Goal: Task Accomplishment & Management: Manage account settings

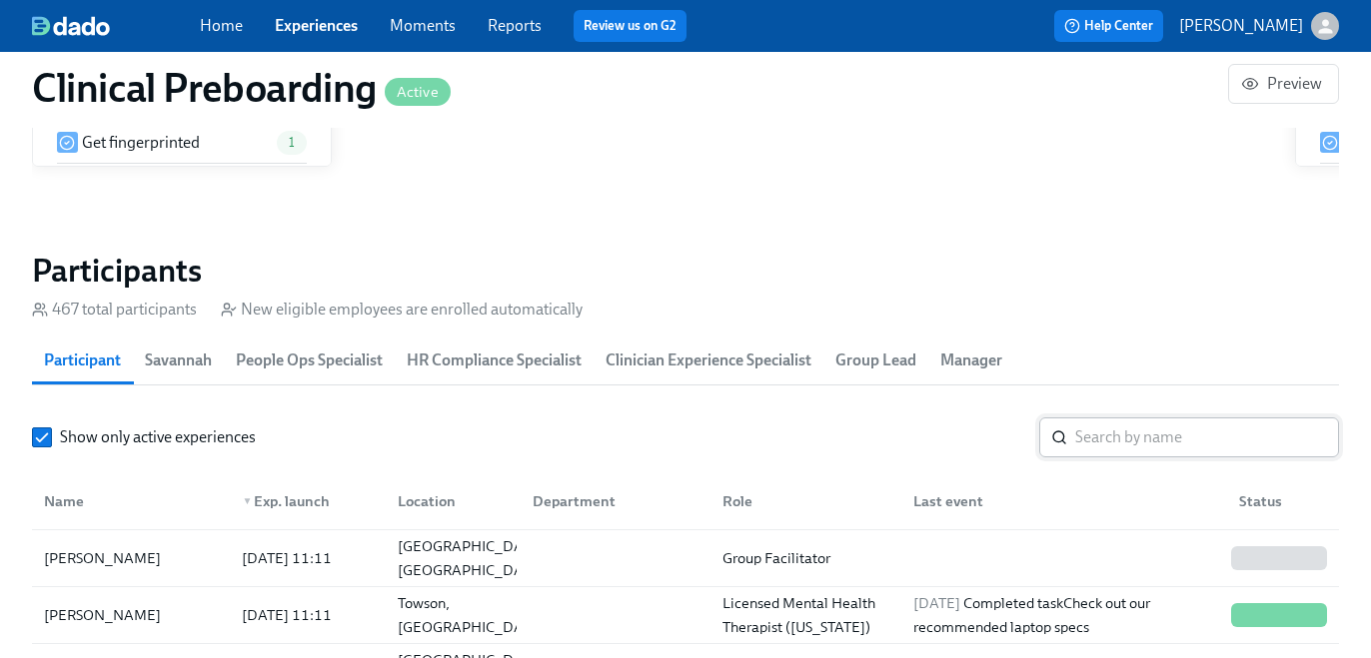
scroll to position [0, 25252]
click at [1133, 437] on input "search" at bounding box center [1207, 438] width 264 height 40
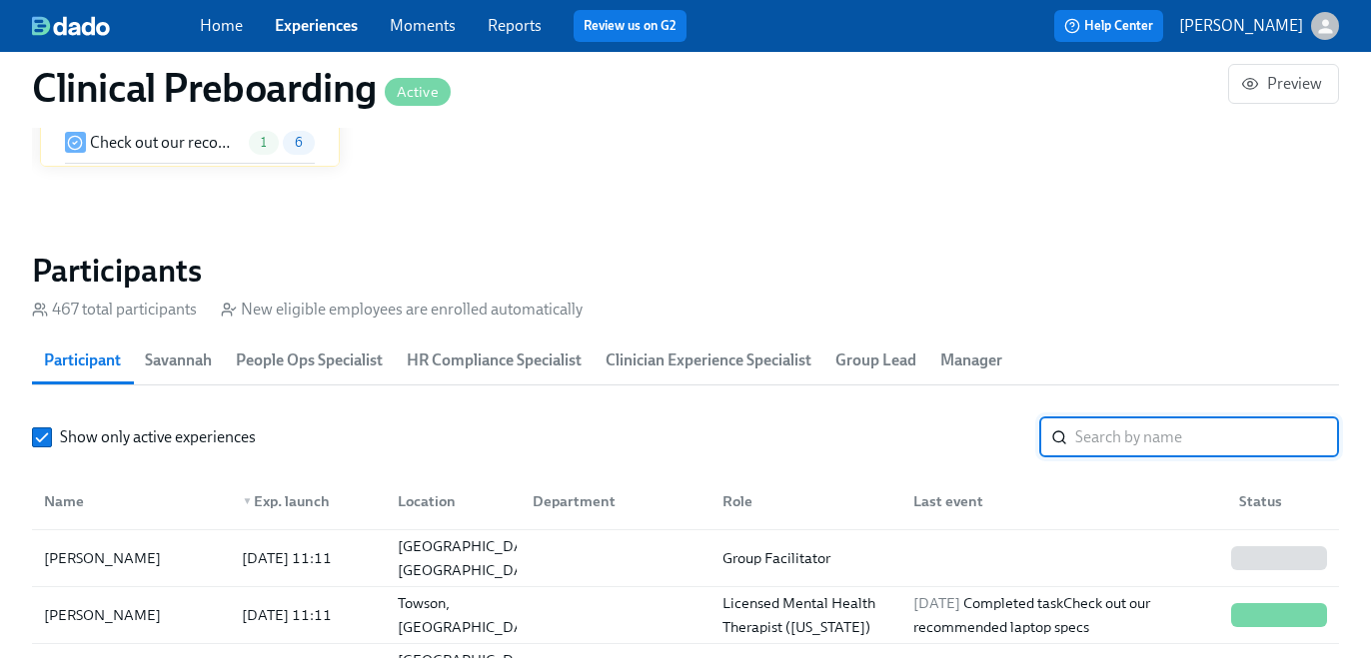
paste input "Joseph Quirk"
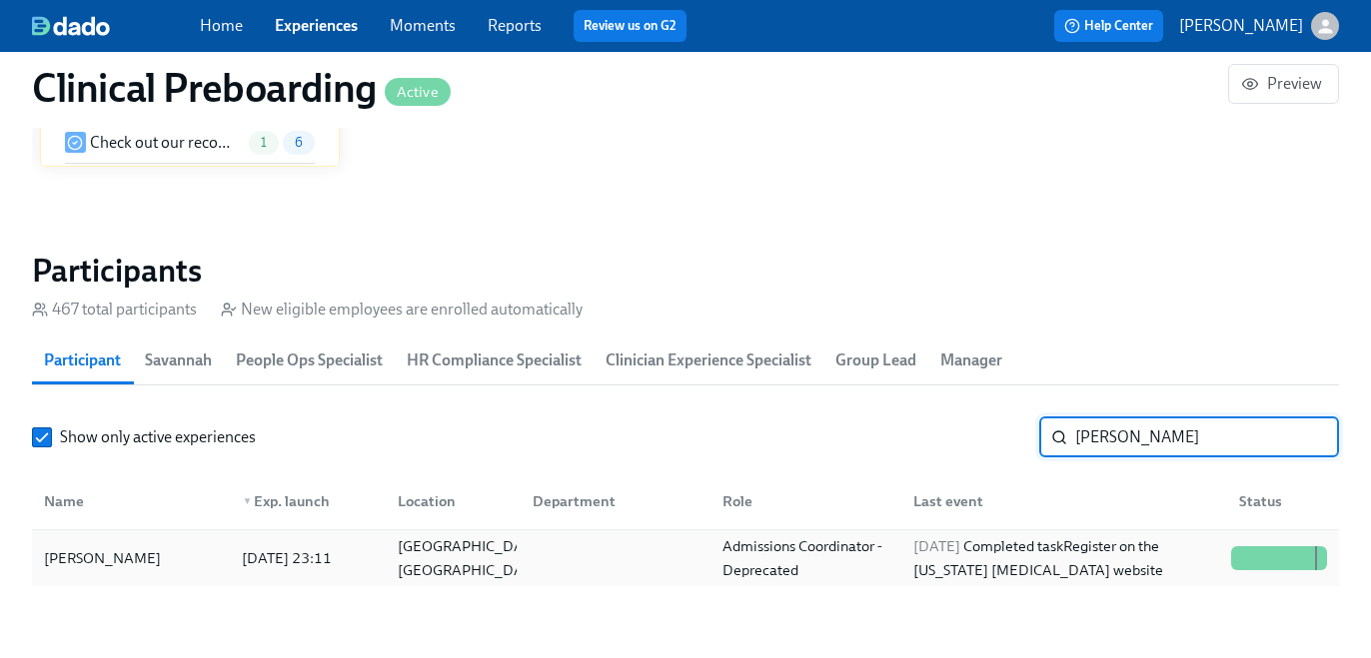
click at [908, 564] on div "2025/10/02 Completed task Register on the Pennsylvania Child Abuse website" at bounding box center [1064, 559] width 318 height 48
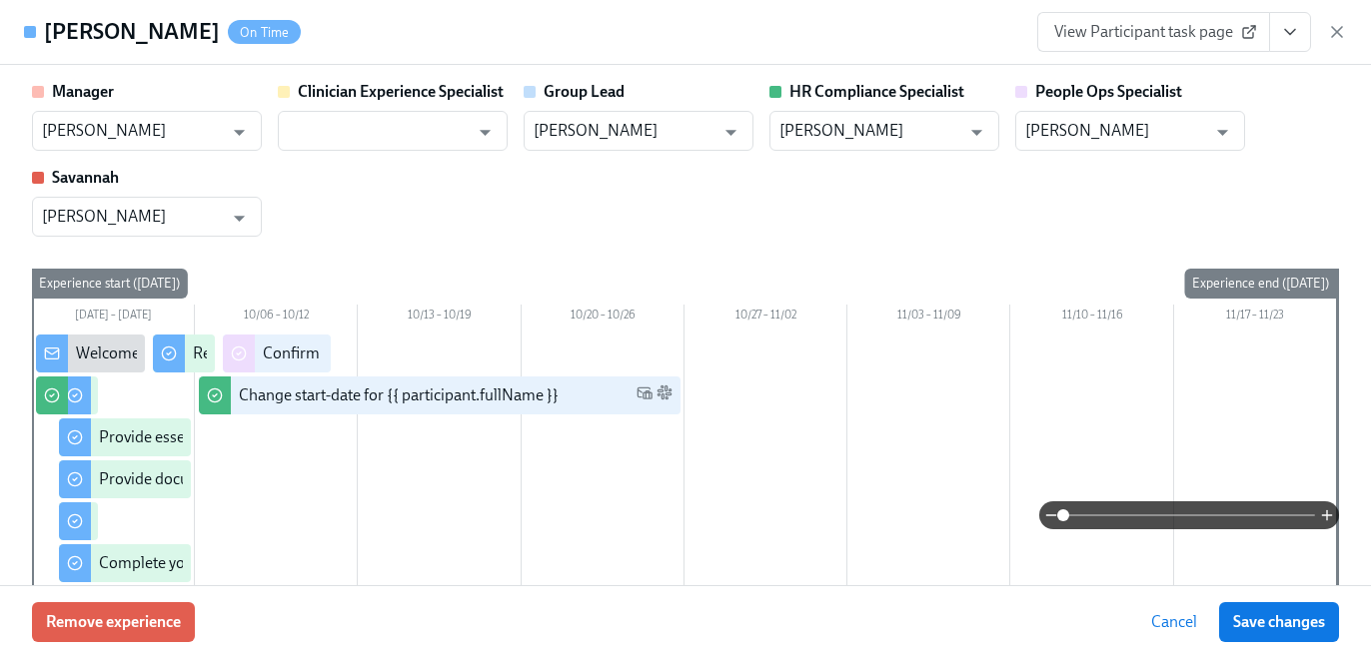
scroll to position [0, 27095]
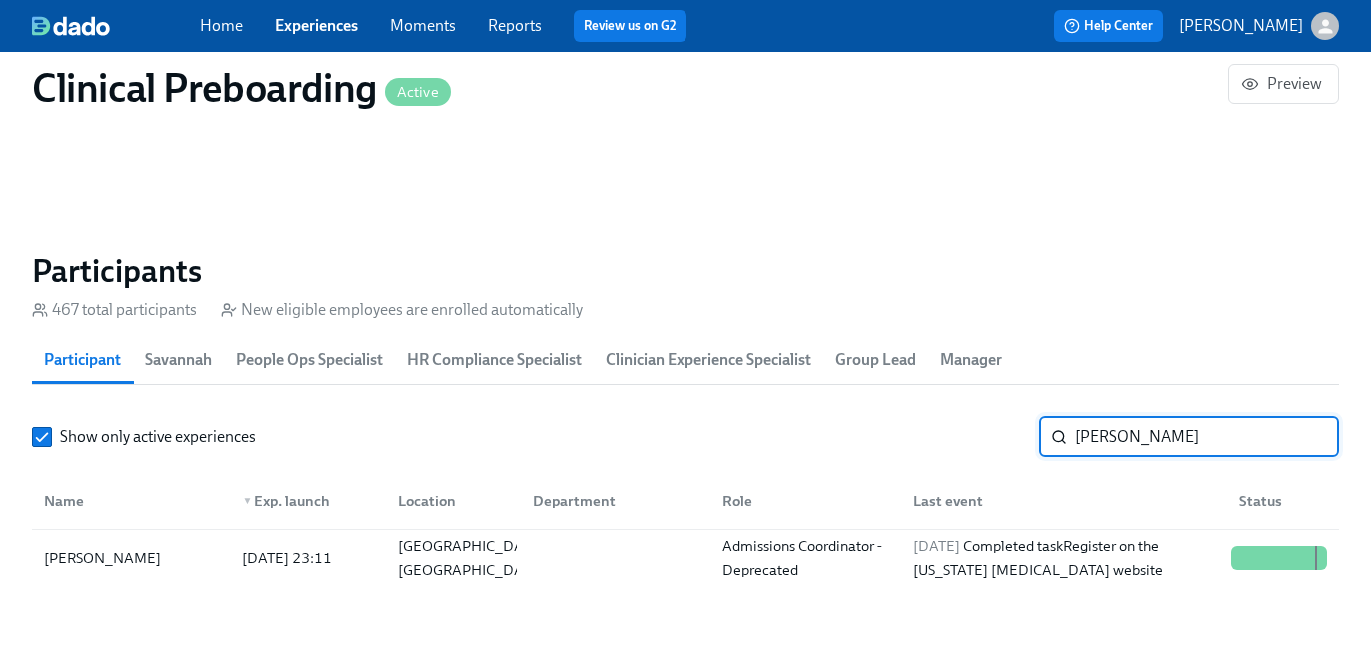
click at [1136, 450] on input "Joseph Quirk" at bounding box center [1207, 438] width 264 height 40
paste input "Danielle Philyaw"
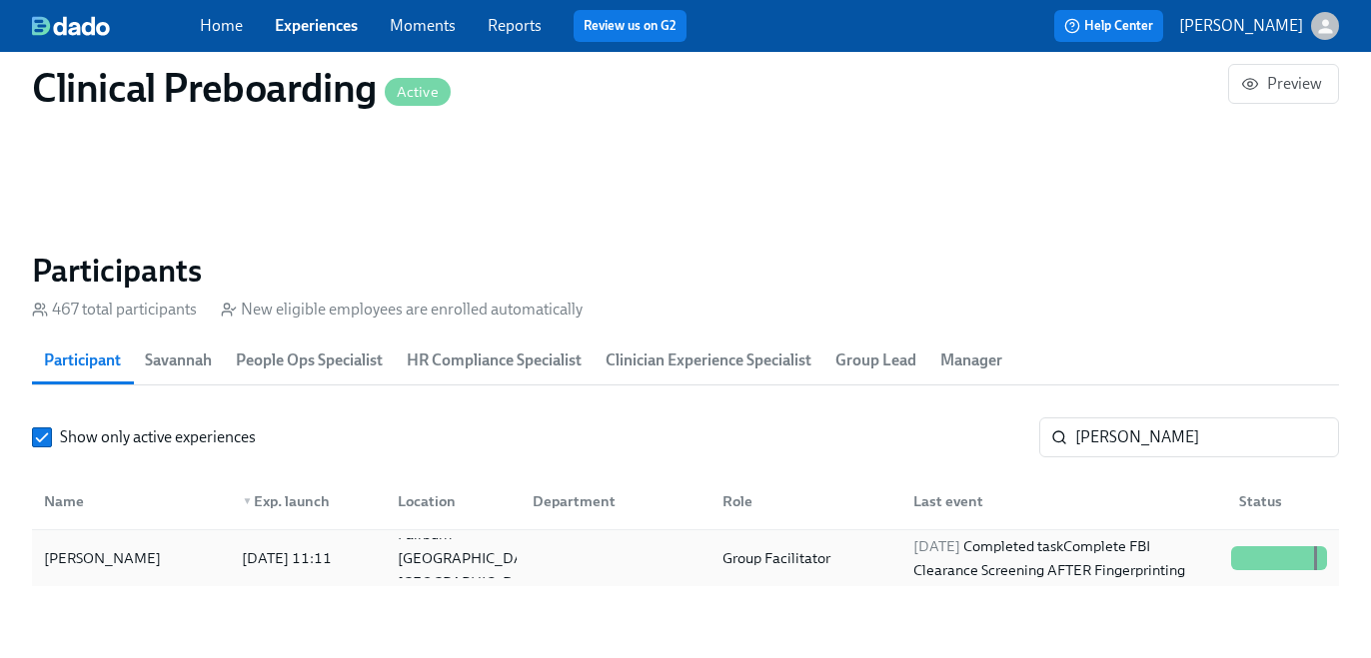
click at [880, 553] on div "Group Facilitator" at bounding box center [801, 559] width 190 height 40
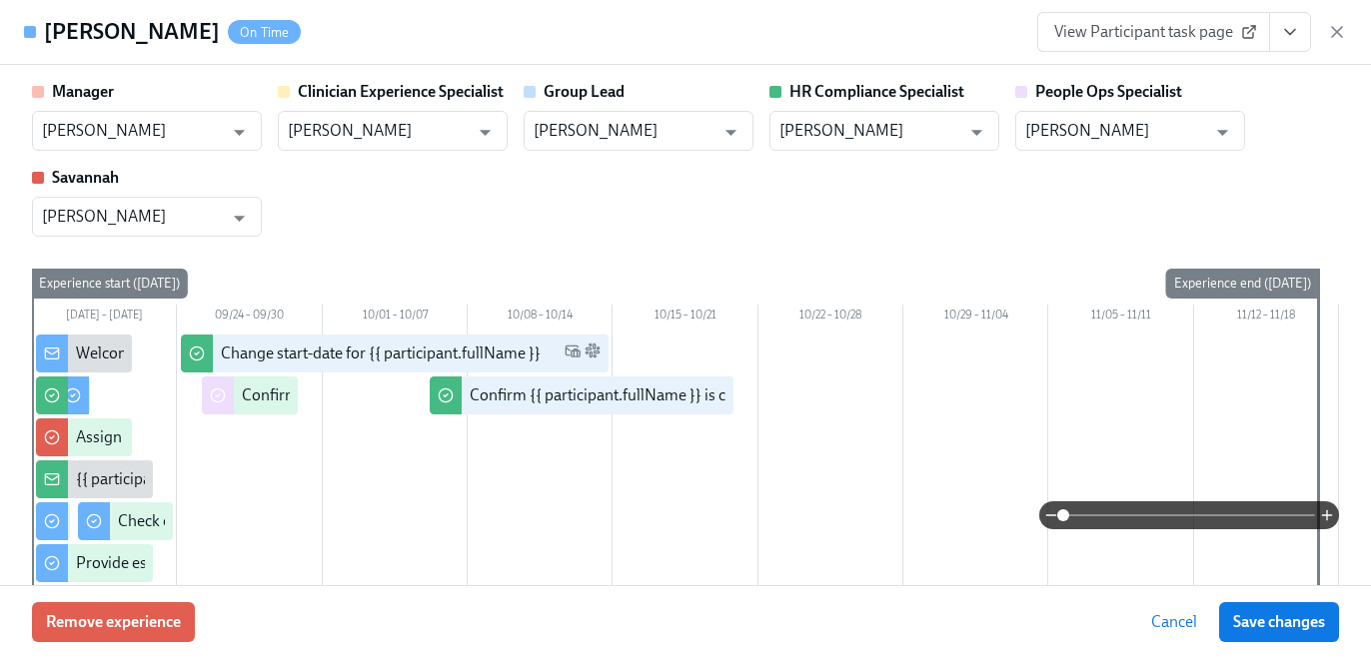
click at [1280, 43] on button "View task page" at bounding box center [1290, 32] width 42 height 40
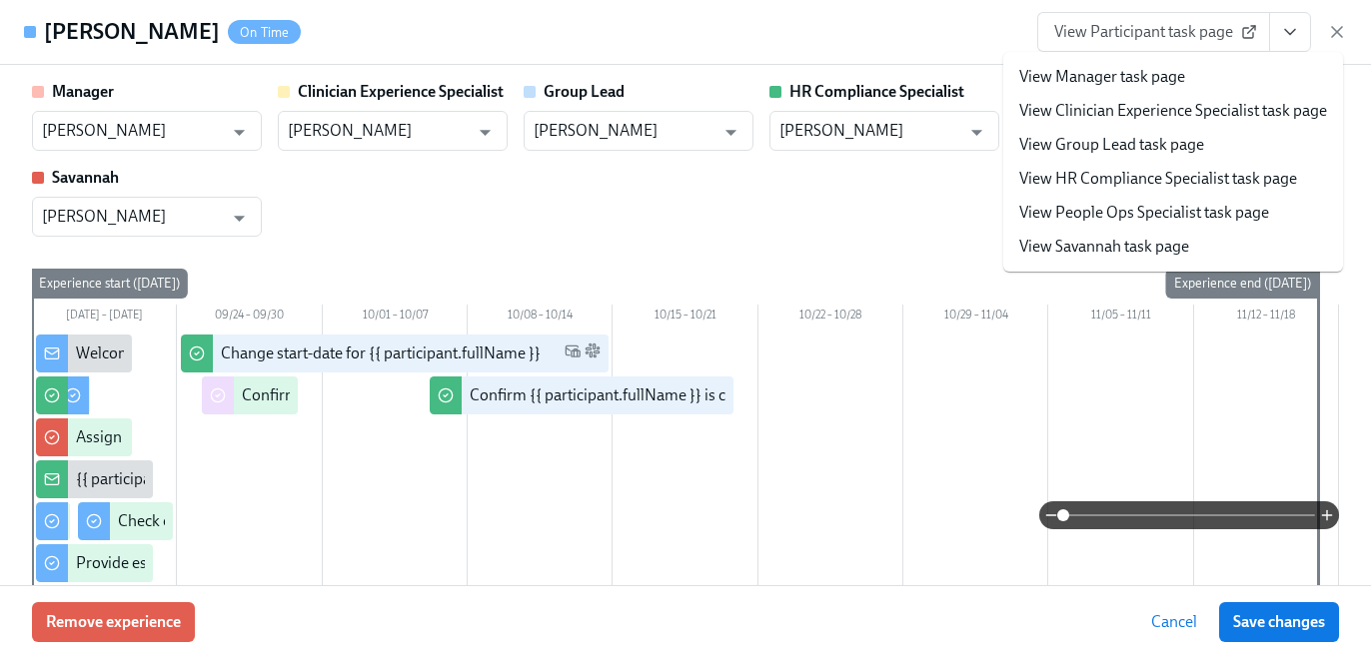
click at [1166, 165] on li "View HR Compliance Specialist task page" at bounding box center [1173, 179] width 340 height 34
click at [1146, 173] on link "View HR Compliance Specialist task page" at bounding box center [1158, 179] width 278 height 22
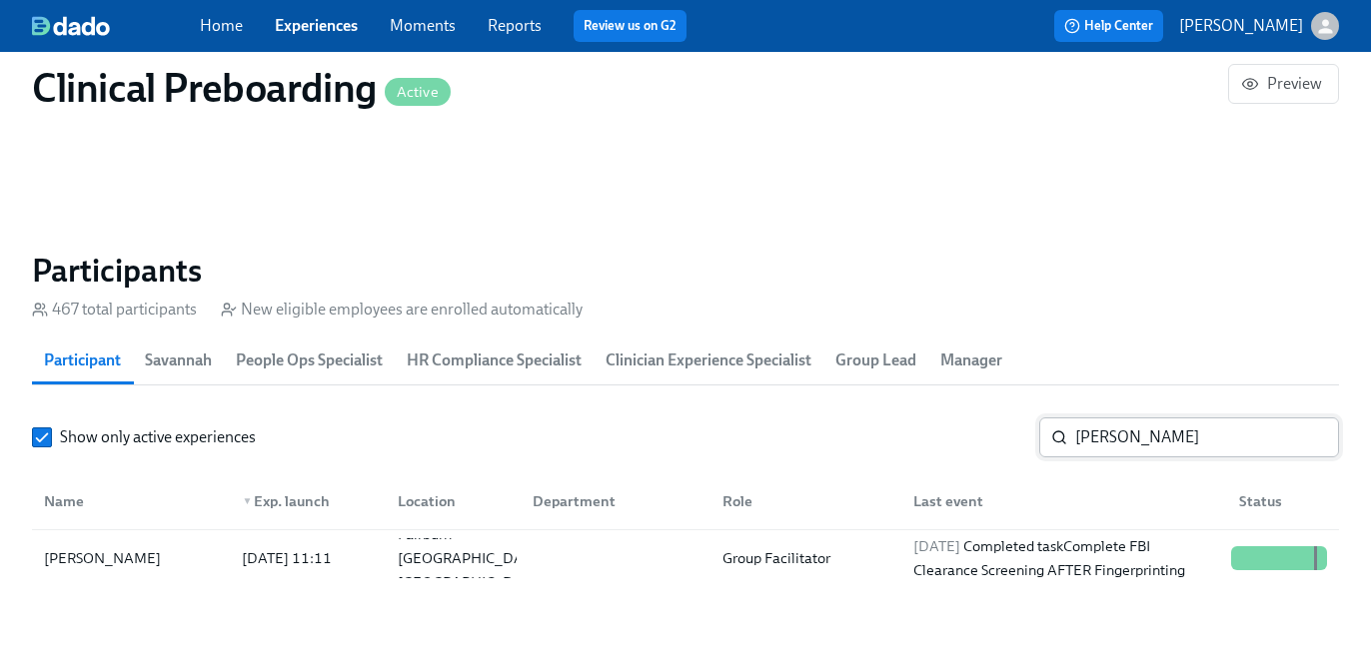
click at [1152, 442] on input "Danielle Philyaw" at bounding box center [1207, 438] width 264 height 40
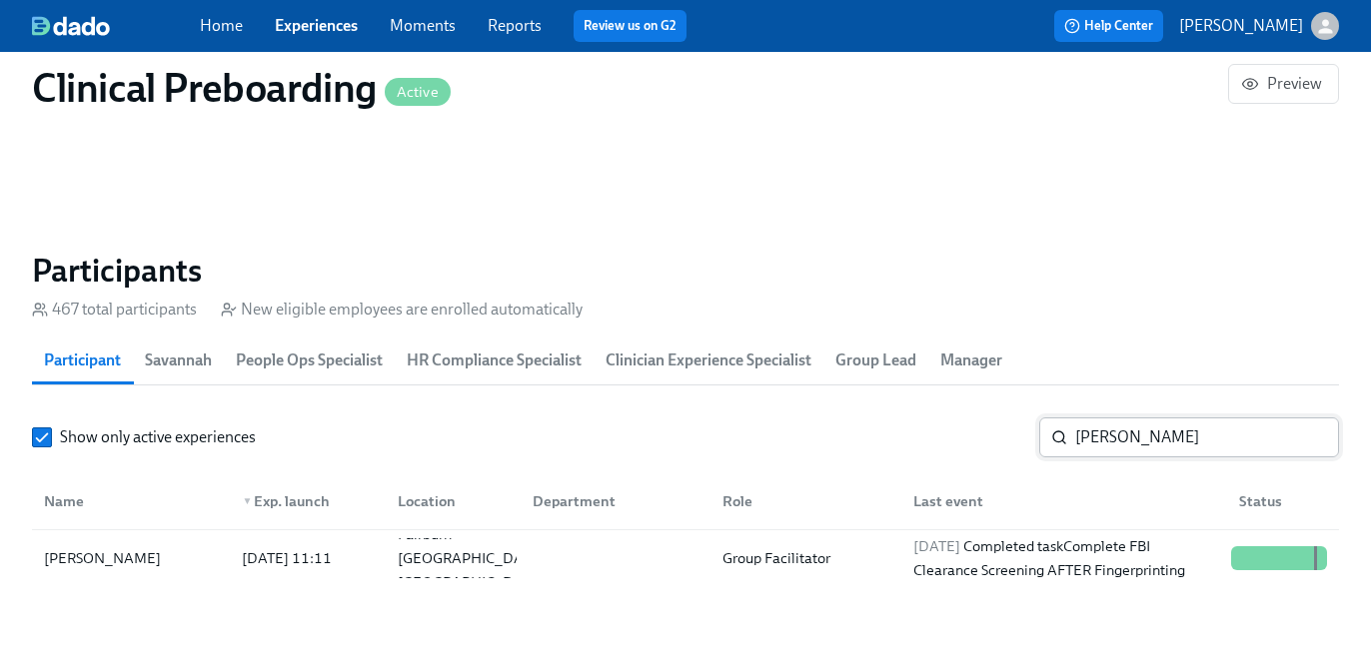
click at [1152, 442] on input "Danielle Philyaw" at bounding box center [1207, 438] width 264 height 40
click at [1191, 437] on input "Danielle Philyaw" at bounding box center [1207, 438] width 264 height 40
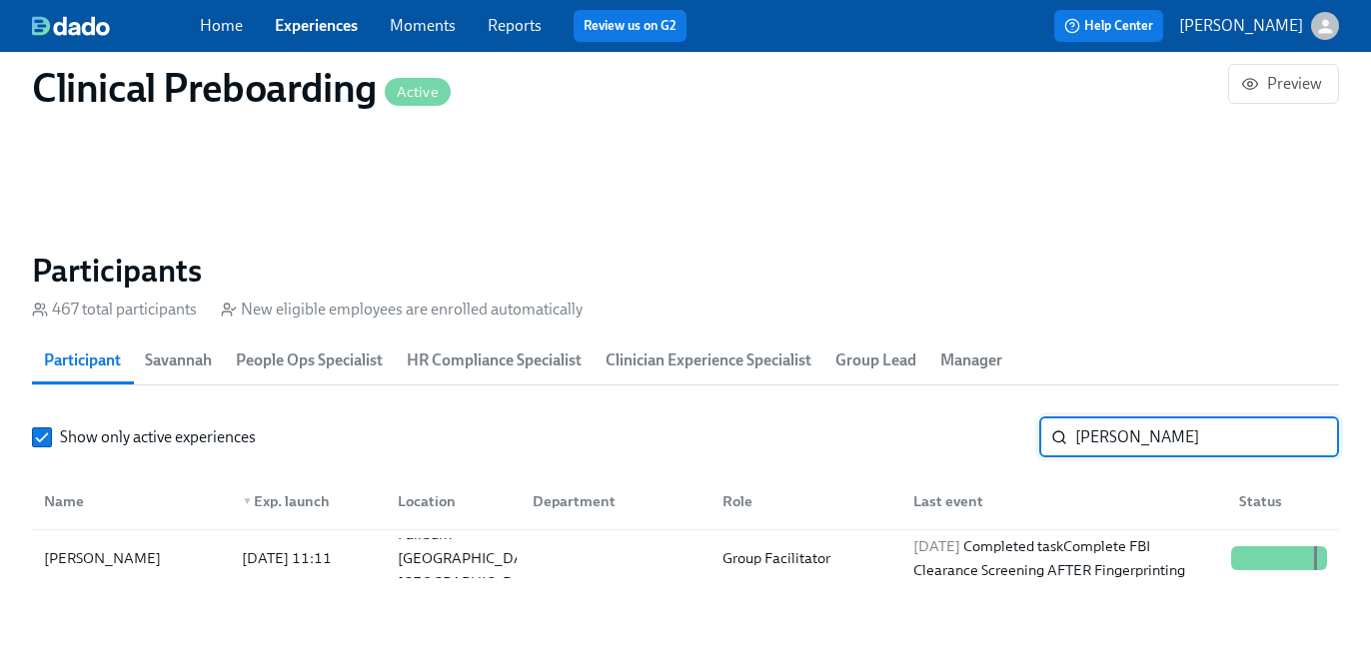
click at [1191, 437] on input "Danielle Philyaw" at bounding box center [1207, 438] width 264 height 40
paste input "Kanecia Thomas"
click at [958, 551] on span "2025/10/01" at bounding box center [936, 547] width 47 height 18
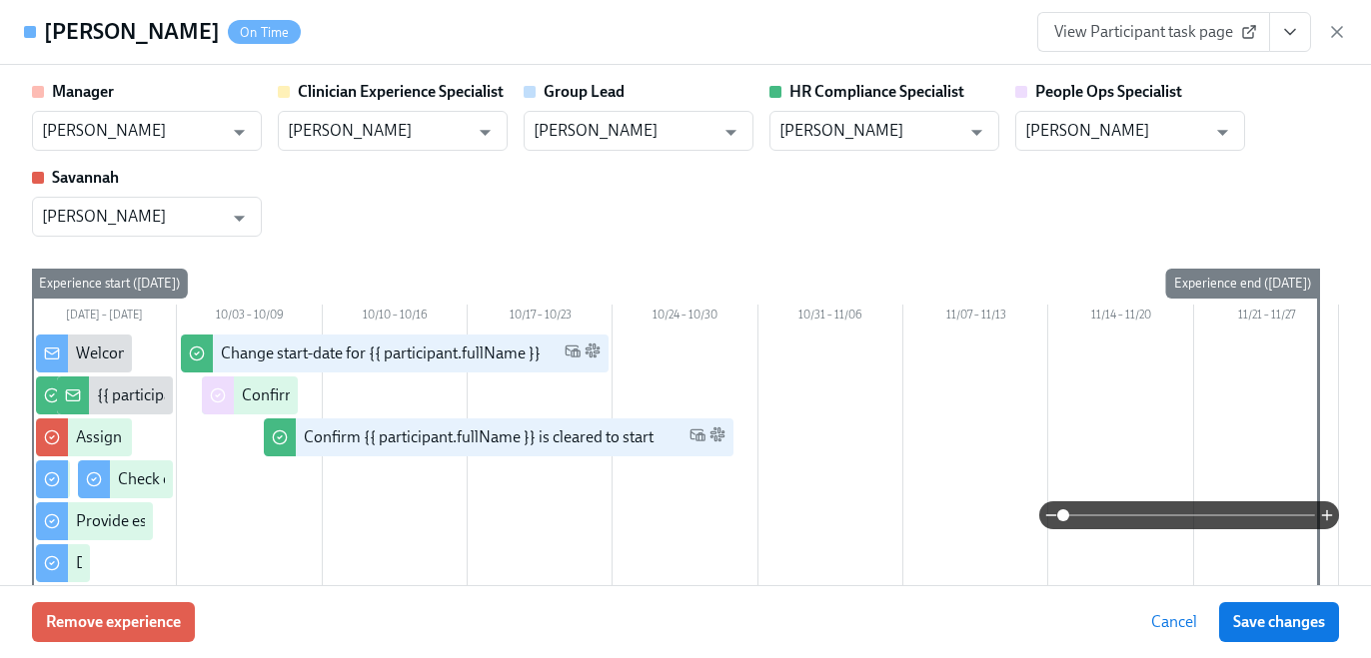
scroll to position [442, 0]
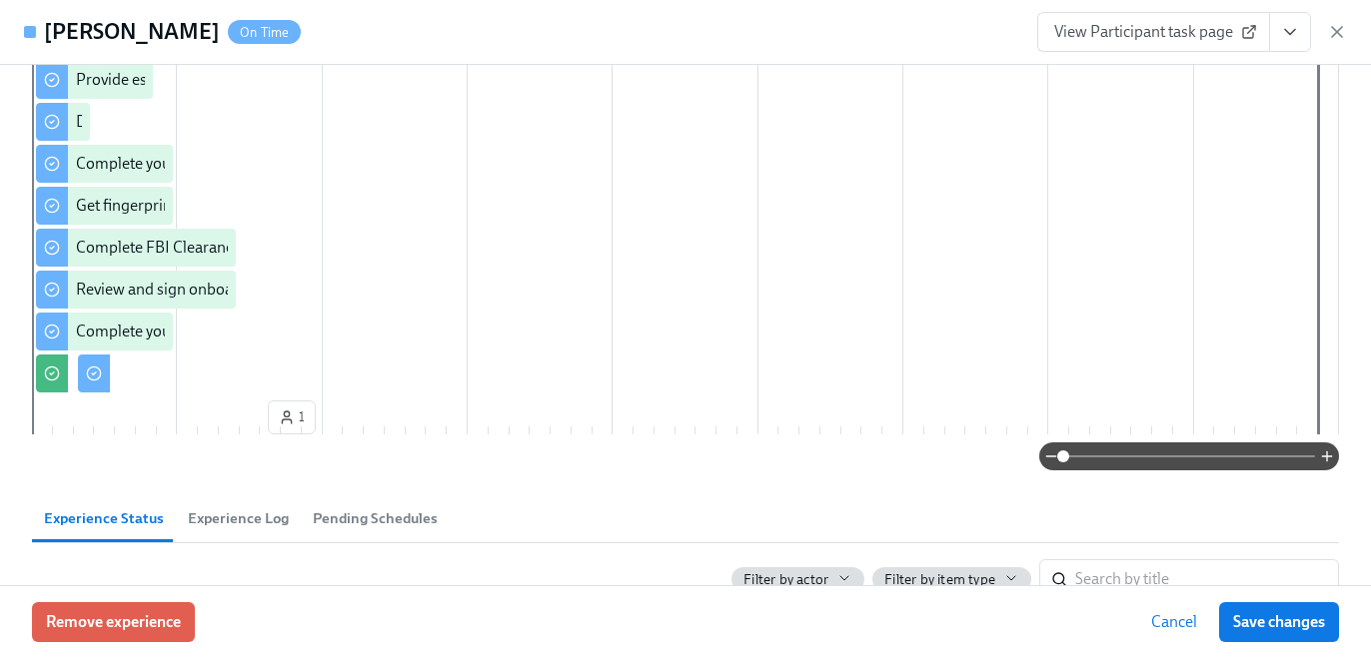
click at [1284, 26] on icon "View task page" at bounding box center [1290, 32] width 20 height 20
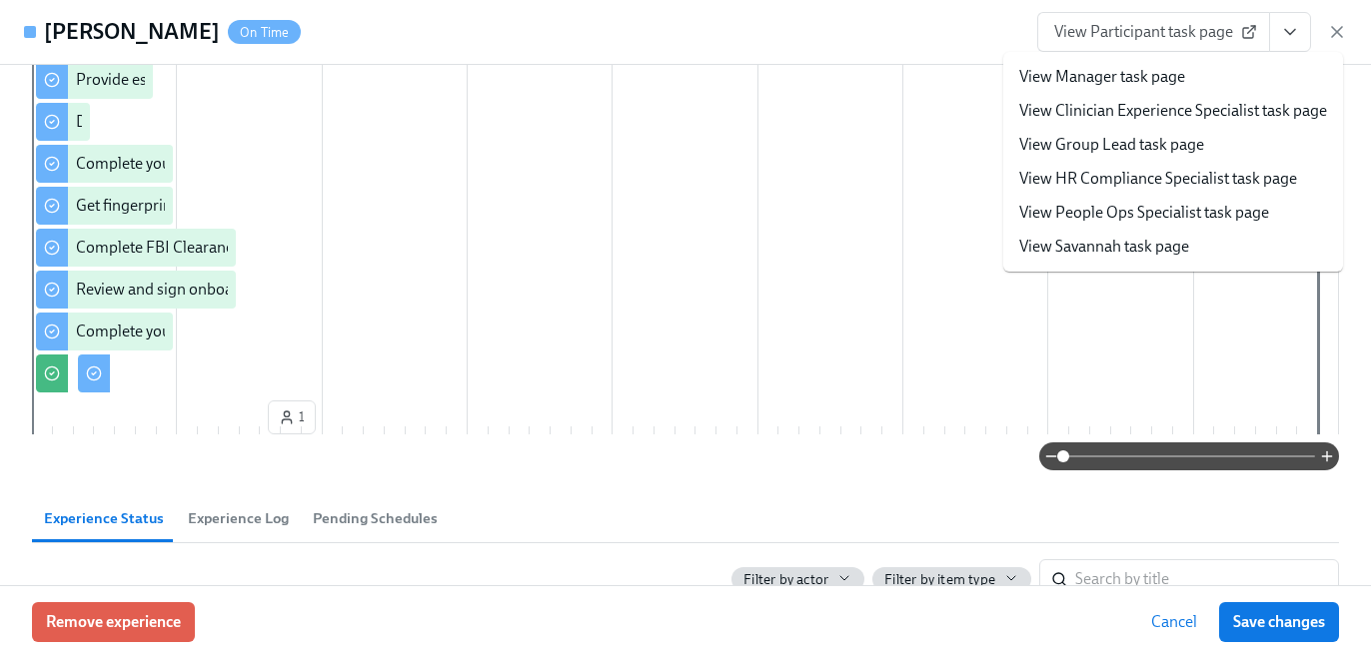
click at [1213, 184] on link "View HR Compliance Specialist task page" at bounding box center [1158, 179] width 278 height 22
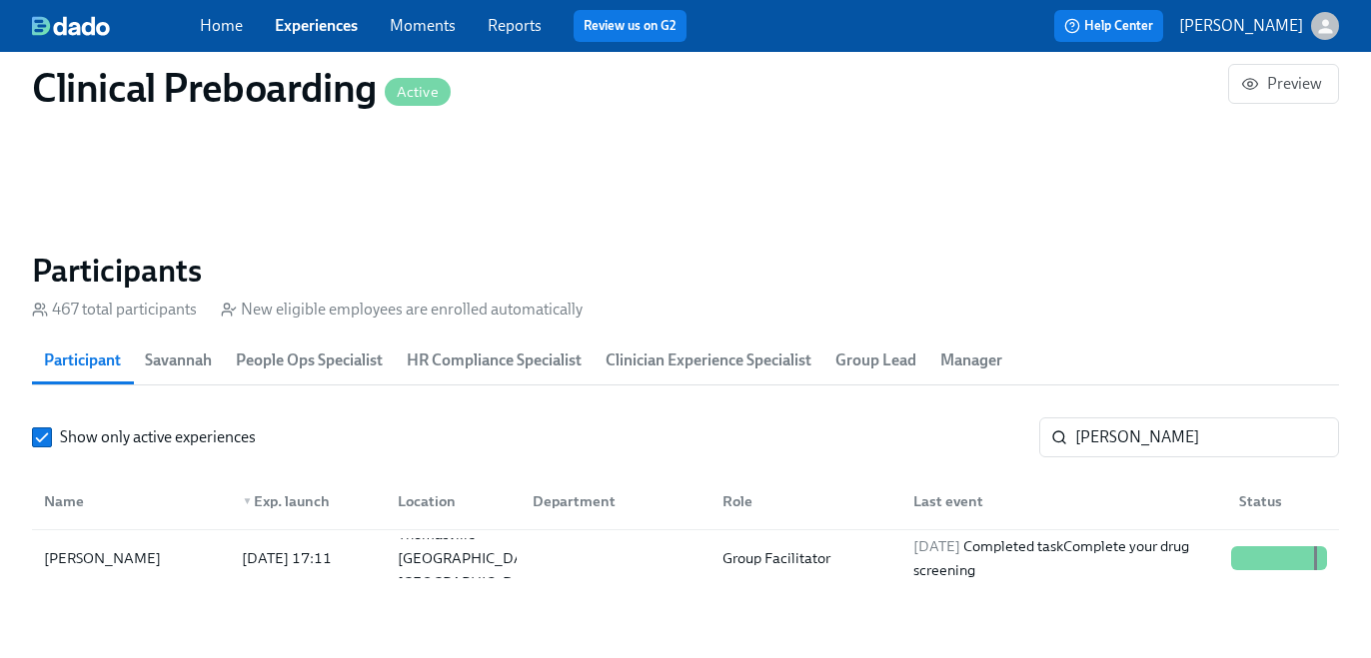
scroll to position [2074, 0]
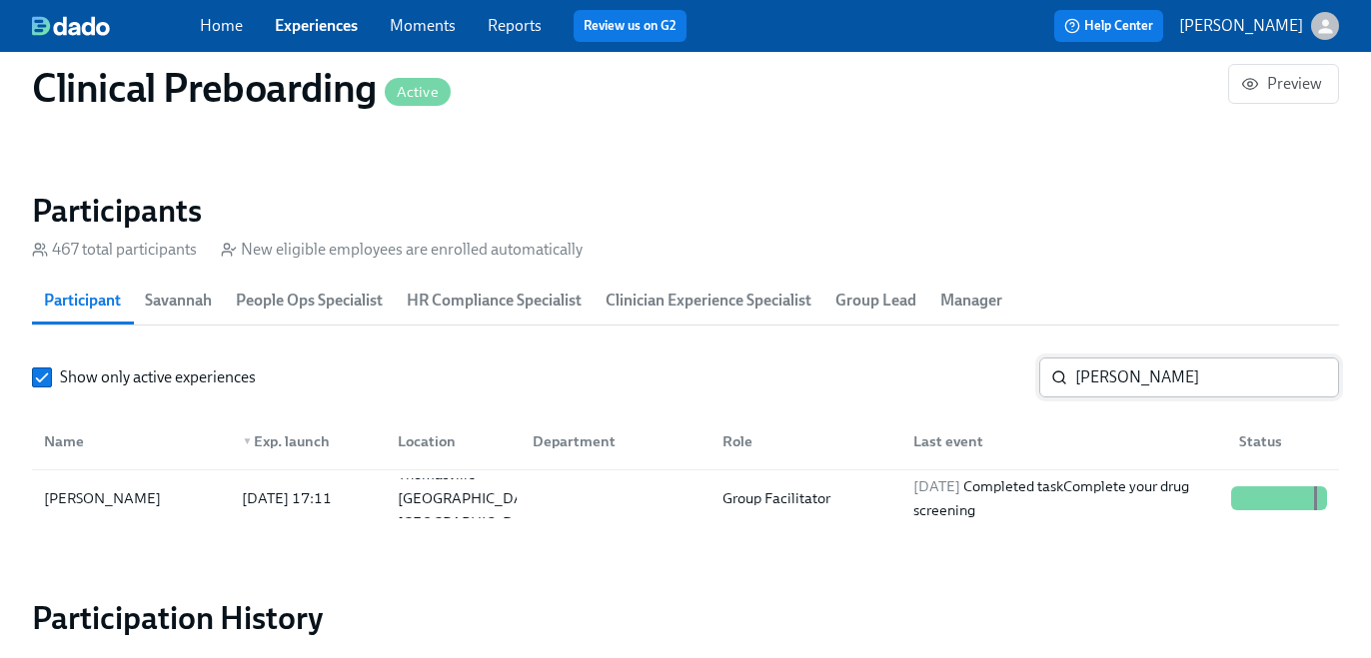
click at [1113, 353] on section "Participants 467 total participants New eligible employees are enrolled automat…" at bounding box center [685, 363] width 1307 height 344
click at [1113, 377] on input "Kanecia Thomas" at bounding box center [1207, 378] width 264 height 40
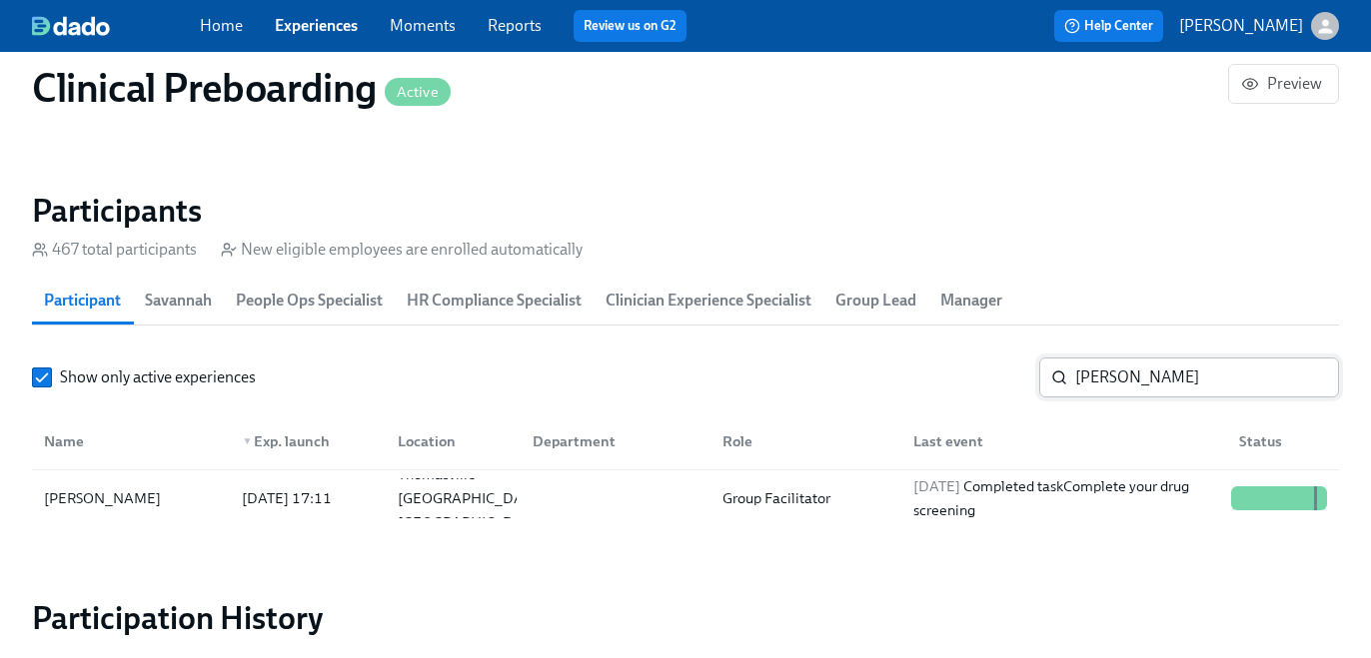
click at [1113, 377] on input "Kanecia Thomas" at bounding box center [1207, 378] width 264 height 40
paste input "Mara Meersman"
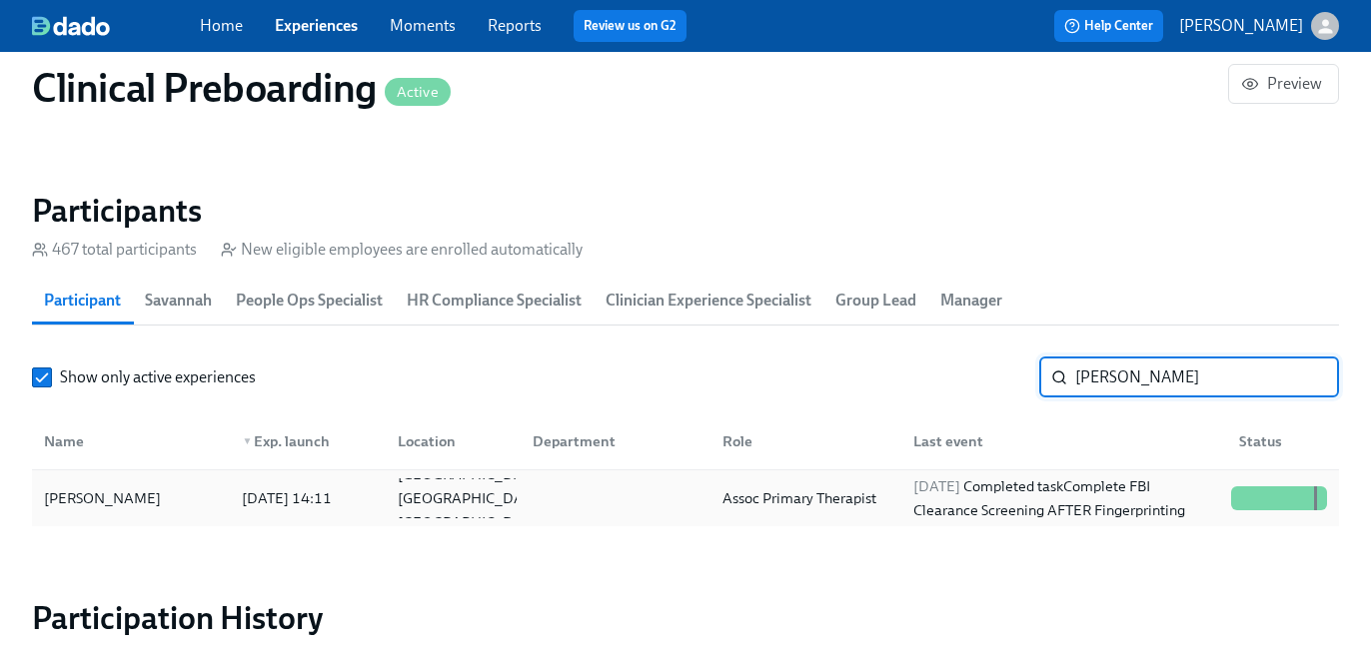
click at [939, 513] on div "2025/10/03 Completed task Complete FBI Clearance Screening AFTER Fingerprinting" at bounding box center [1064, 499] width 318 height 48
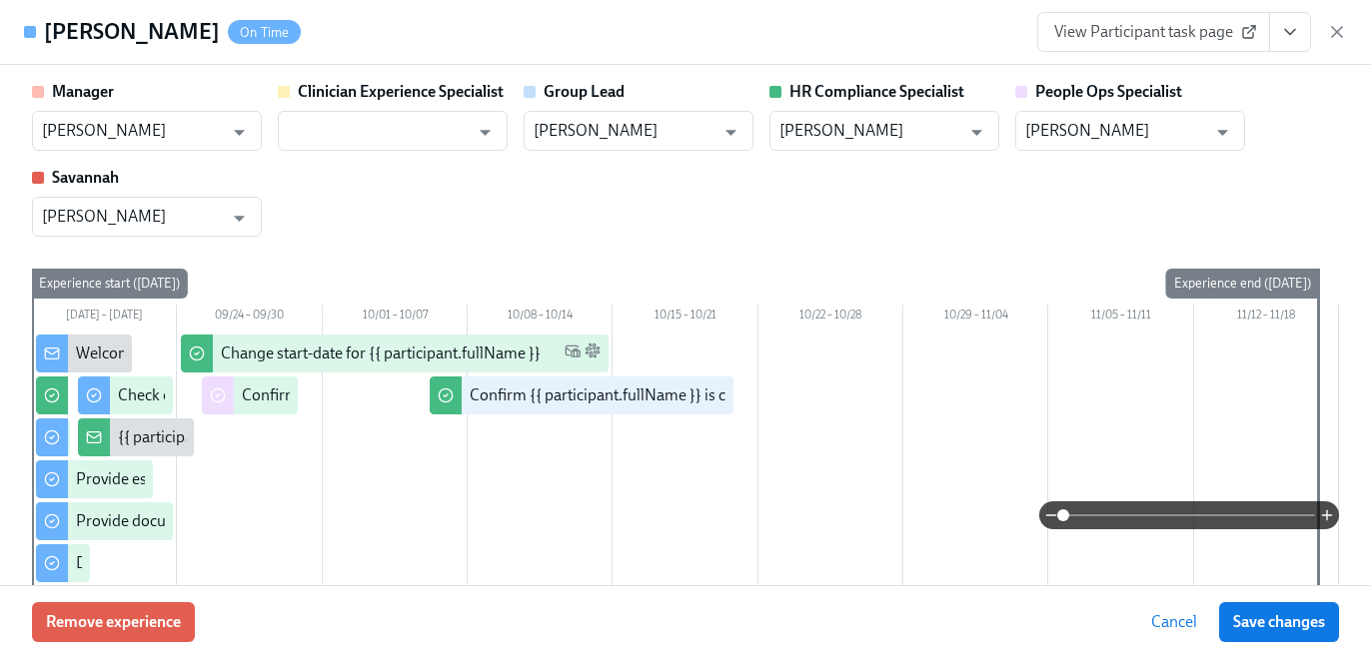
click at [1295, 30] on icon "View task page" at bounding box center [1290, 32] width 20 height 20
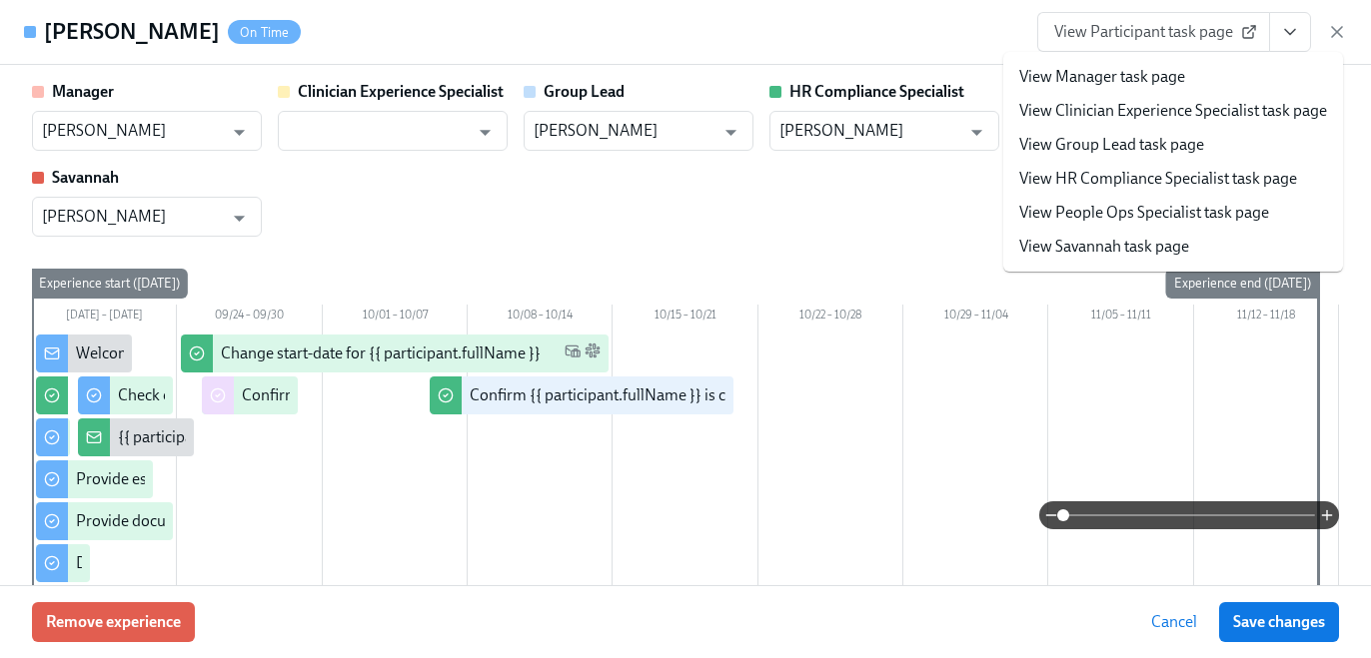
click at [1229, 173] on link "View HR Compliance Specialist task page" at bounding box center [1158, 179] width 278 height 22
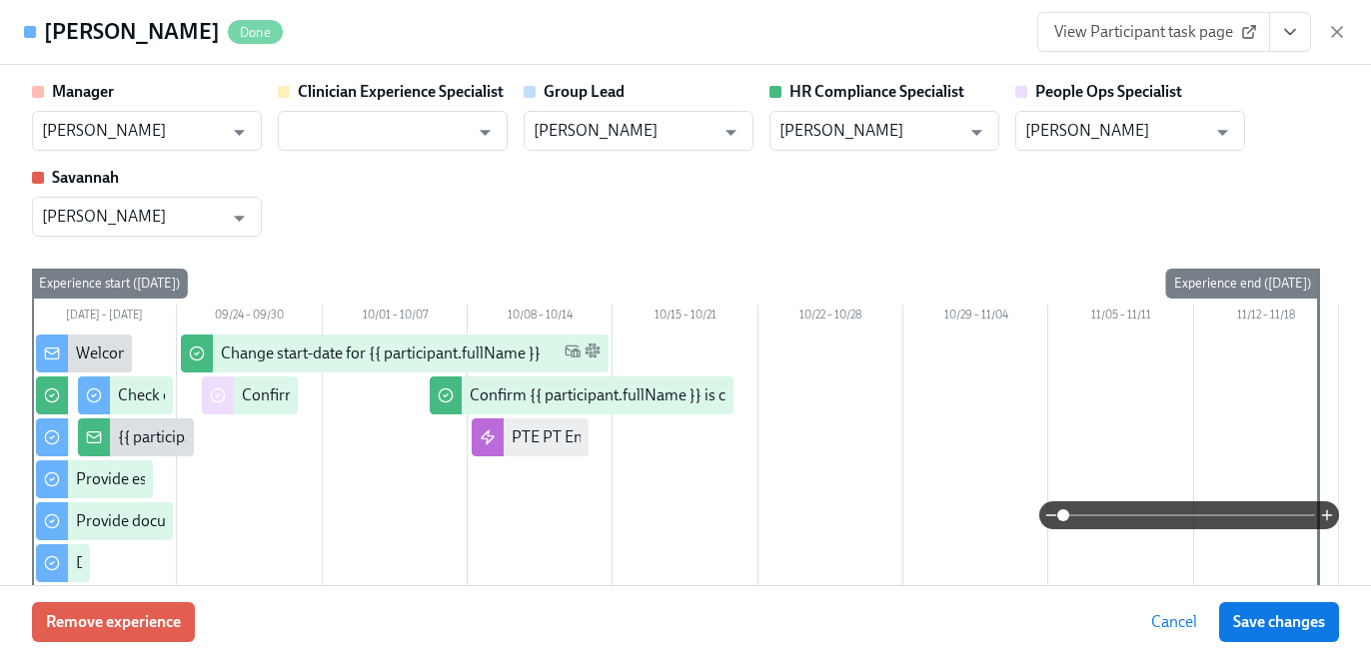
click at [1108, 368] on input "Mara Meersman" at bounding box center [1207, 378] width 264 height 40
click at [1126, 340] on section "Participants 467 total participants New eligible employees are enrolled automat…" at bounding box center [685, 363] width 1307 height 344
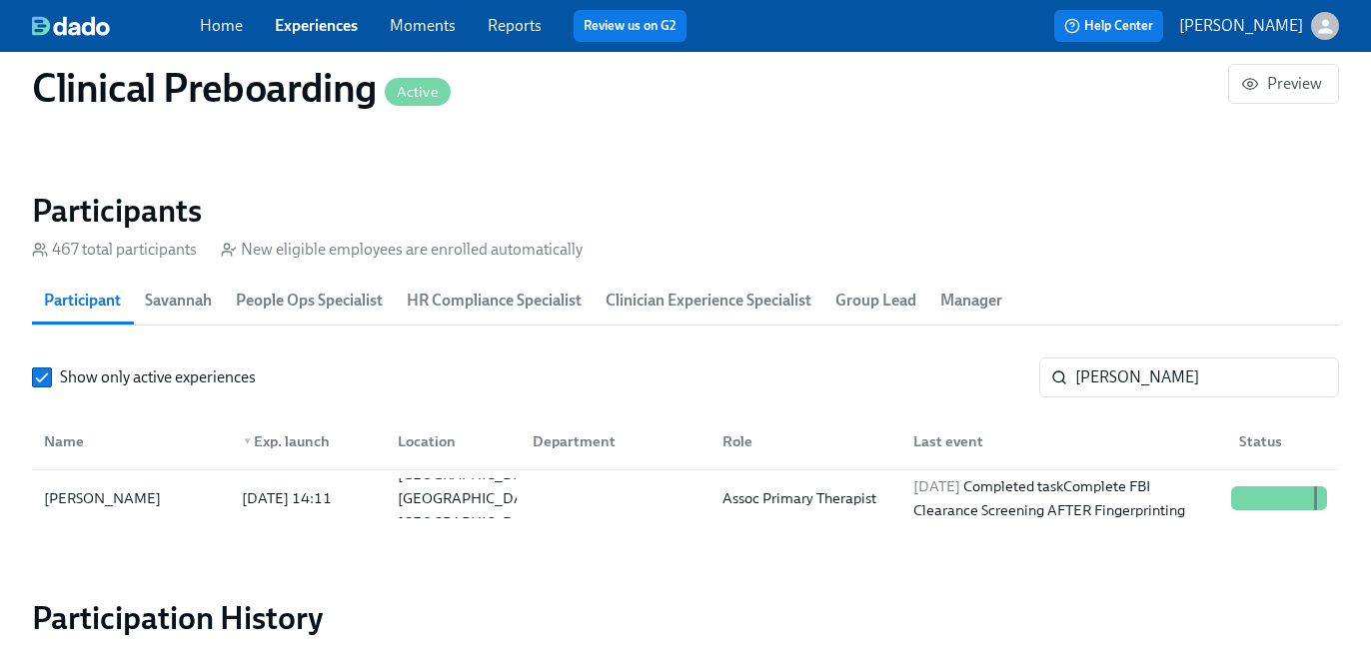
click at [1126, 340] on section "Participants 467 total participants New eligible employees are enrolled automat…" at bounding box center [685, 363] width 1307 height 344
click at [1126, 358] on input "Mara Meersman" at bounding box center [1207, 378] width 264 height 40
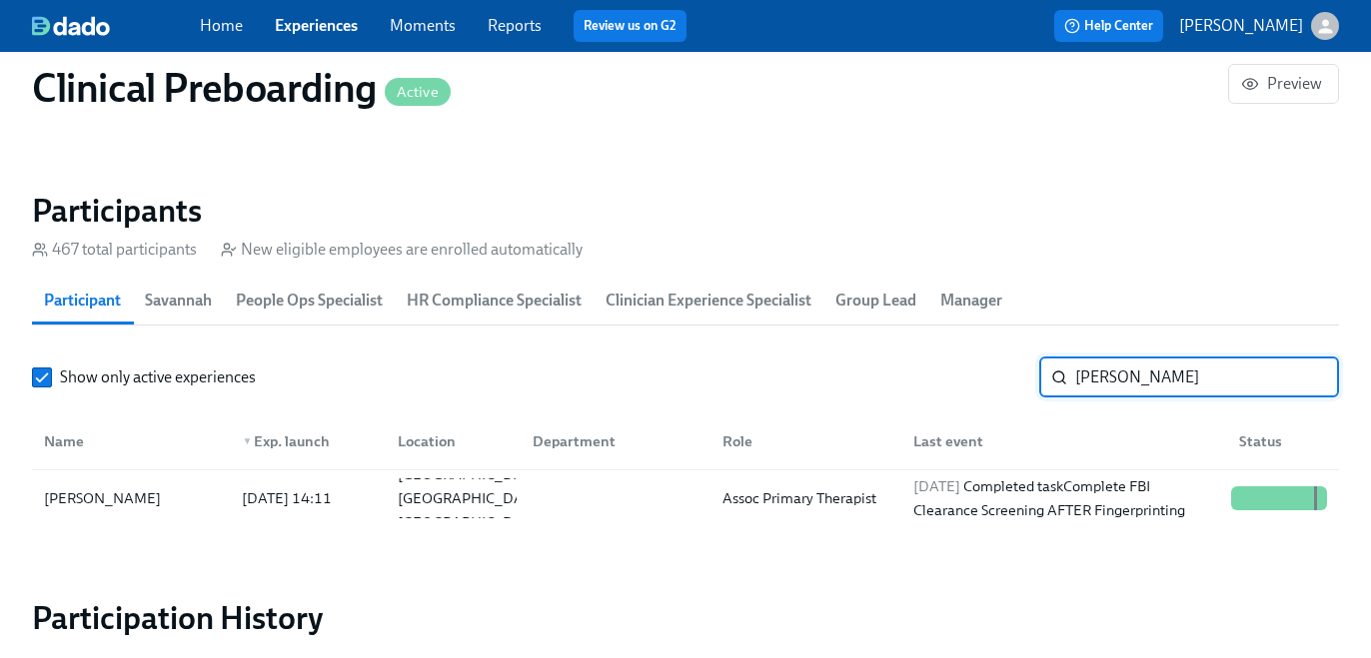
scroll to position [2106, 0]
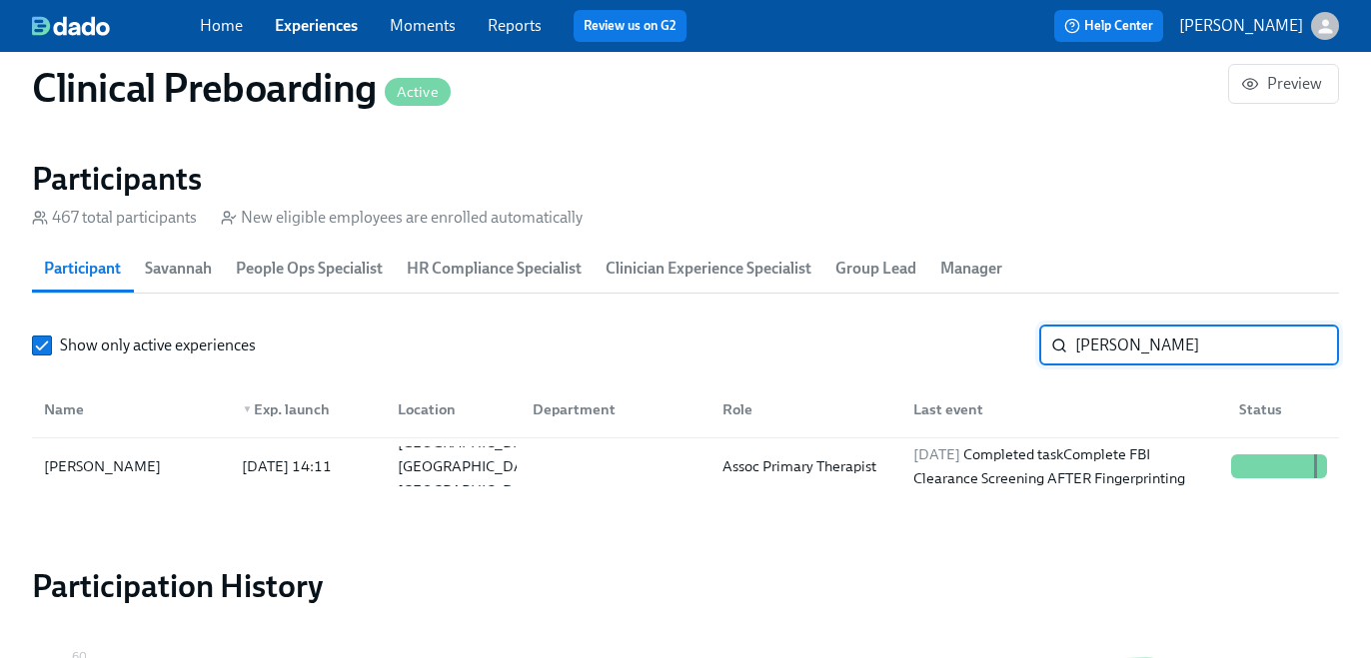
click at [1126, 340] on input "Mara Meersman" at bounding box center [1207, 346] width 264 height 40
paste input "Wayne Jackso"
click at [733, 491] on div "Admissions Coordinator - Deprecated" at bounding box center [805, 467] width 182 height 48
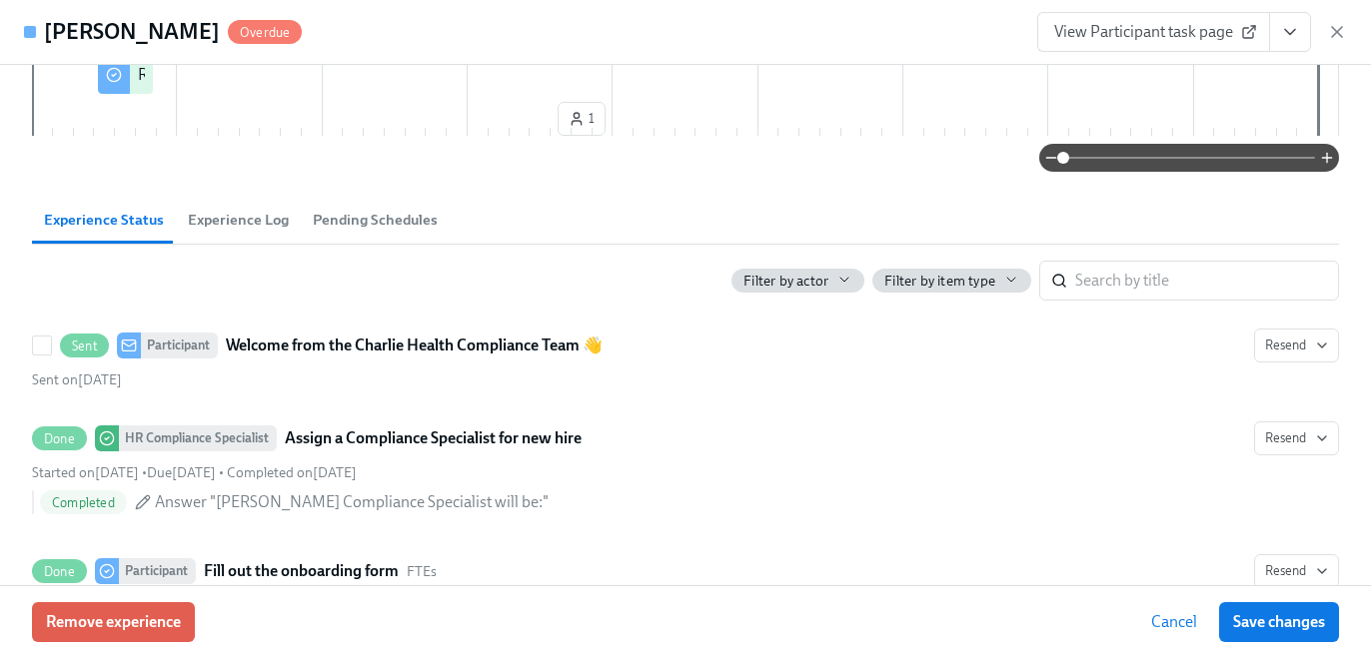
scroll to position [783, 0]
click at [1282, 33] on icon "View task page" at bounding box center [1290, 32] width 20 height 20
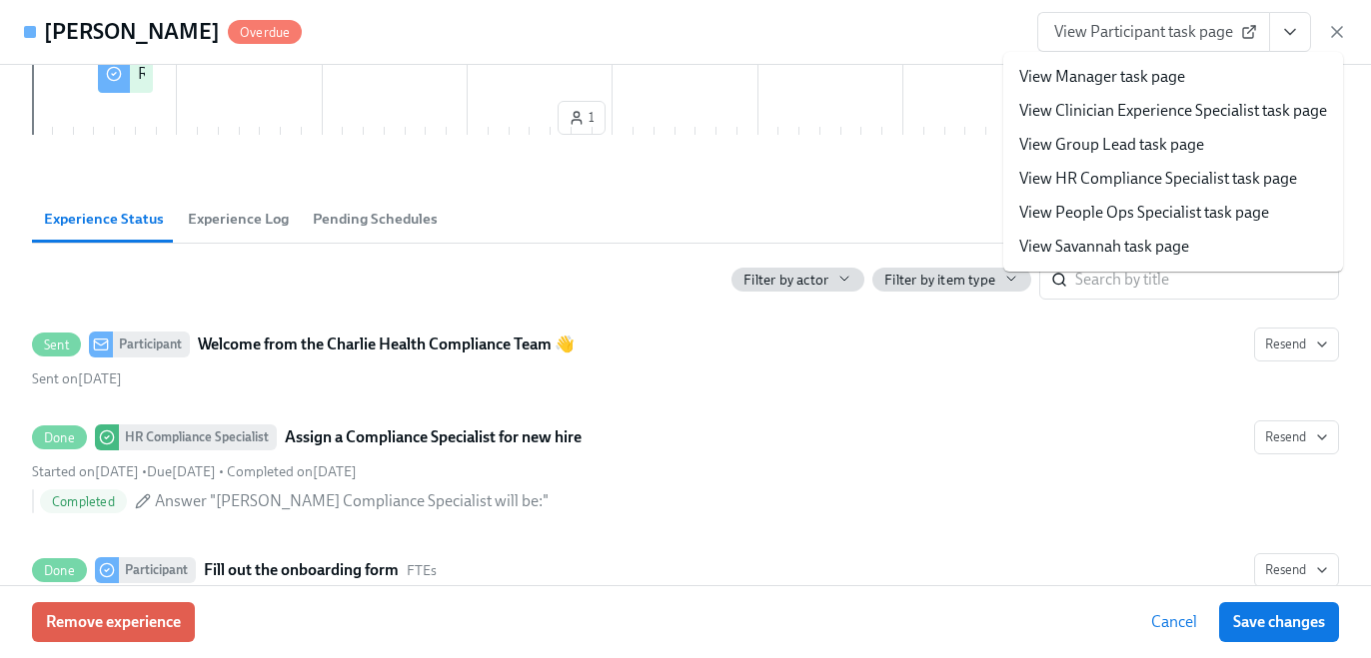
click at [1199, 178] on link "View HR Compliance Specialist task page" at bounding box center [1158, 179] width 278 height 22
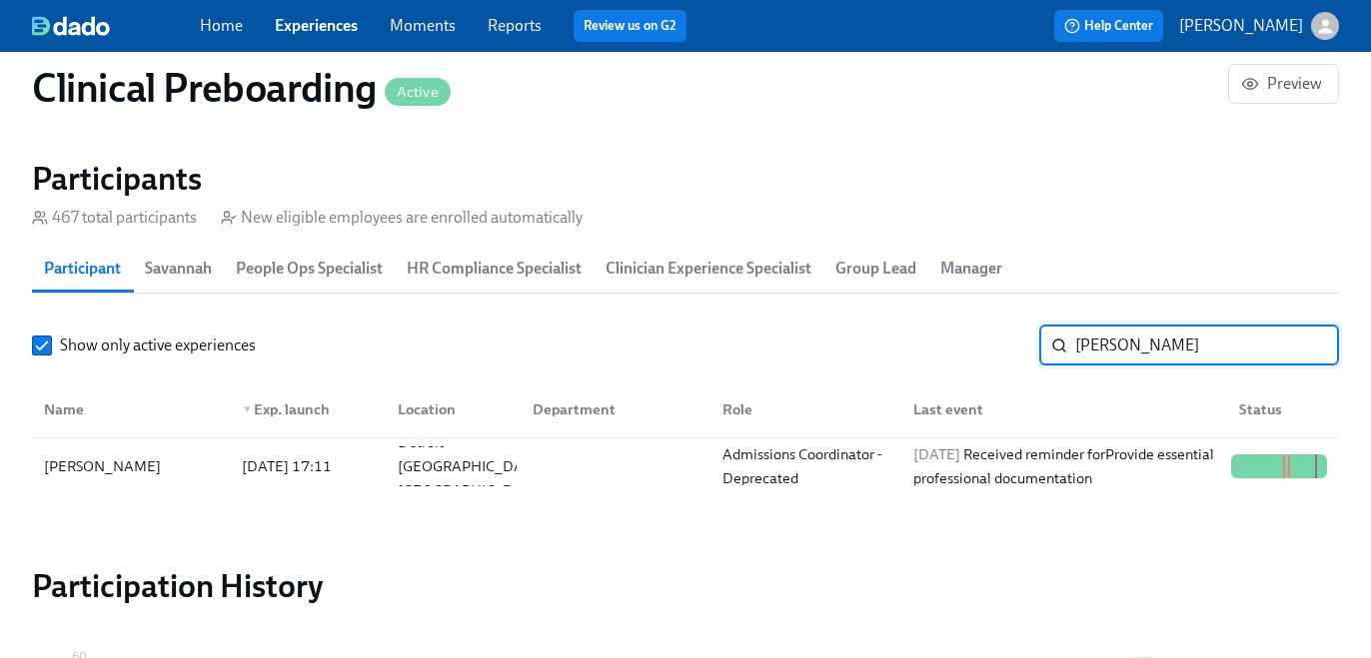
click at [1102, 345] on input "Wayne Jackson" at bounding box center [1207, 346] width 264 height 40
paste input "Asfa Griffi"
type input "[PERSON_NAME]"
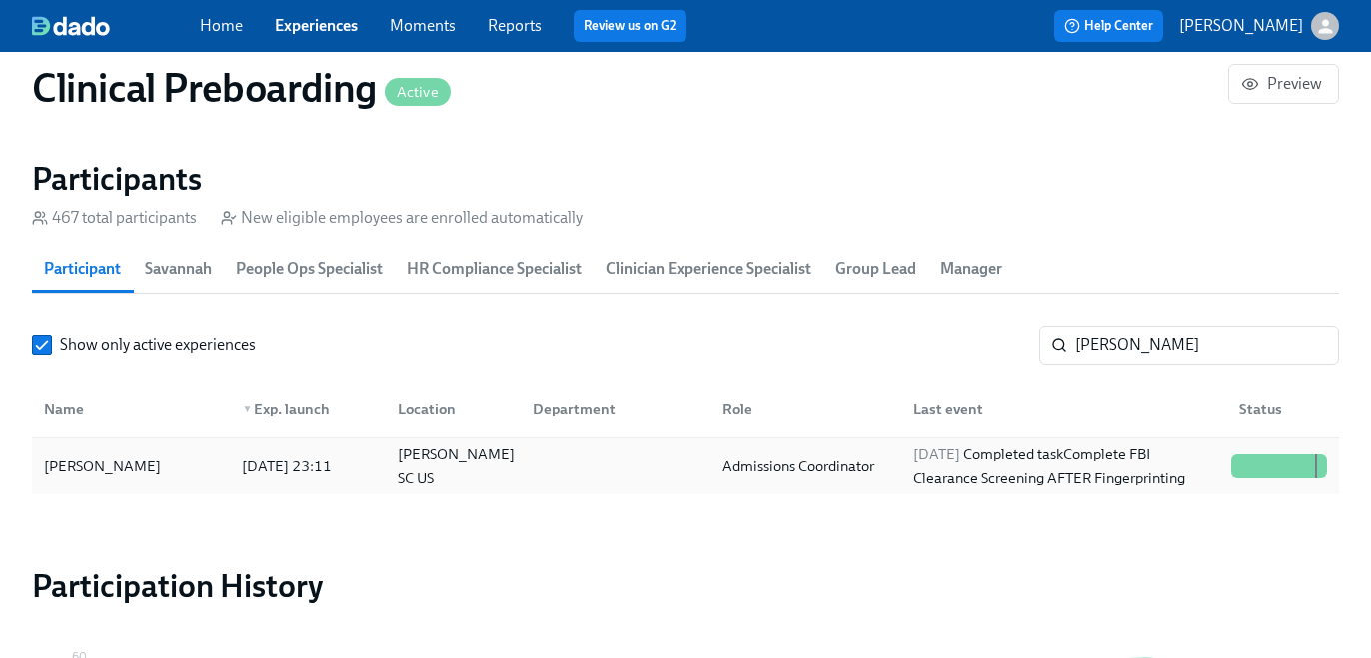
click at [940, 480] on div "2025/10/04 Completed task Complete FBI Clearance Screening AFTER Fingerprinting" at bounding box center [1064, 467] width 318 height 48
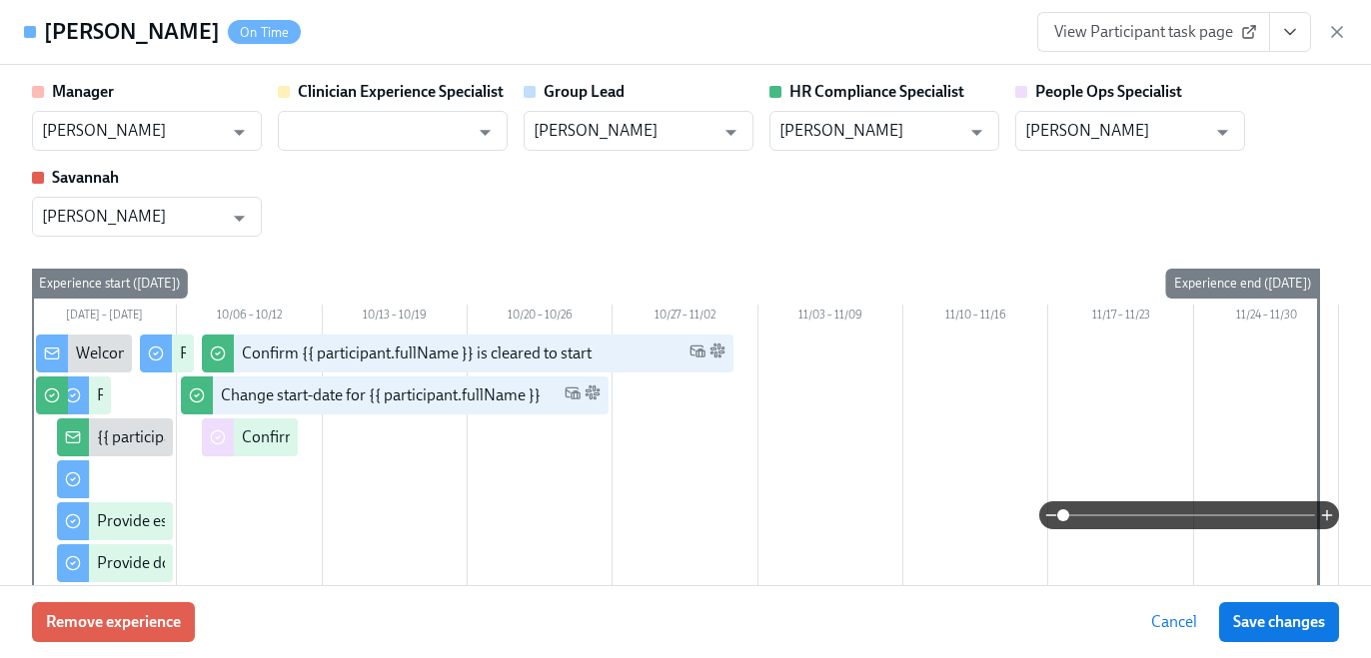
click at [1297, 35] on icon "View task page" at bounding box center [1290, 32] width 20 height 20
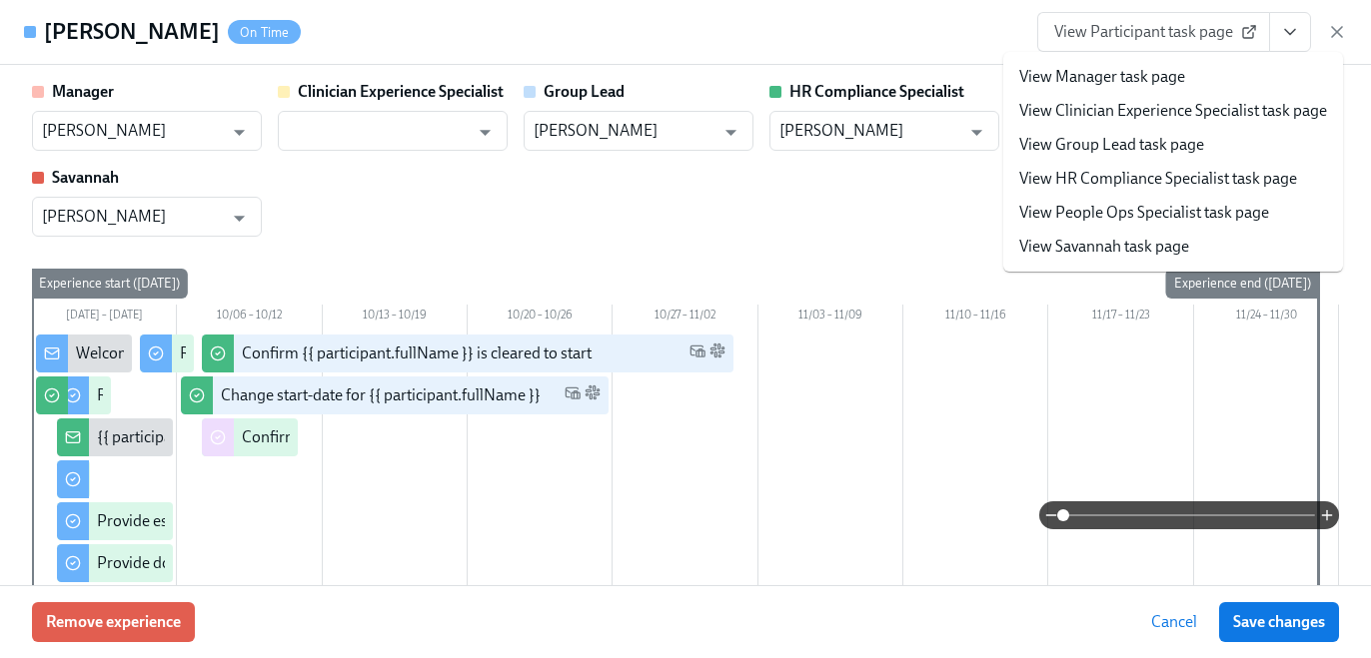
click at [1218, 179] on link "View HR Compliance Specialist task page" at bounding box center [1158, 179] width 278 height 22
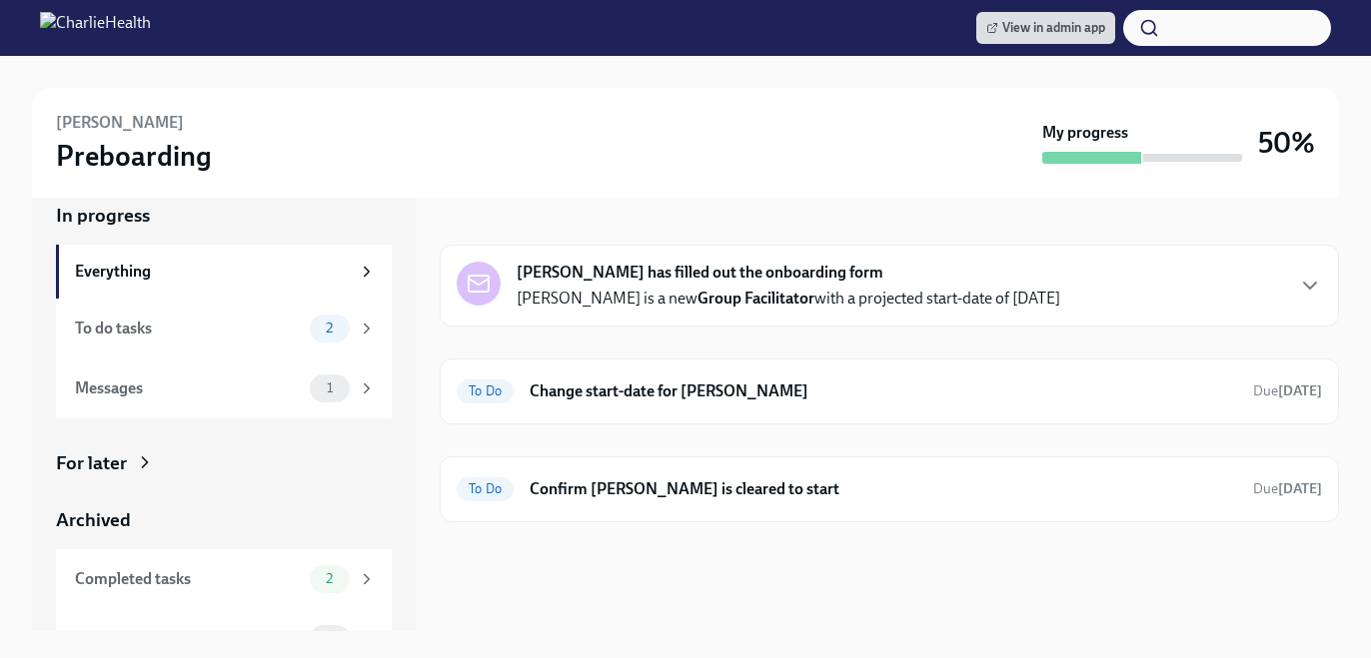
scroll to position [296, 0]
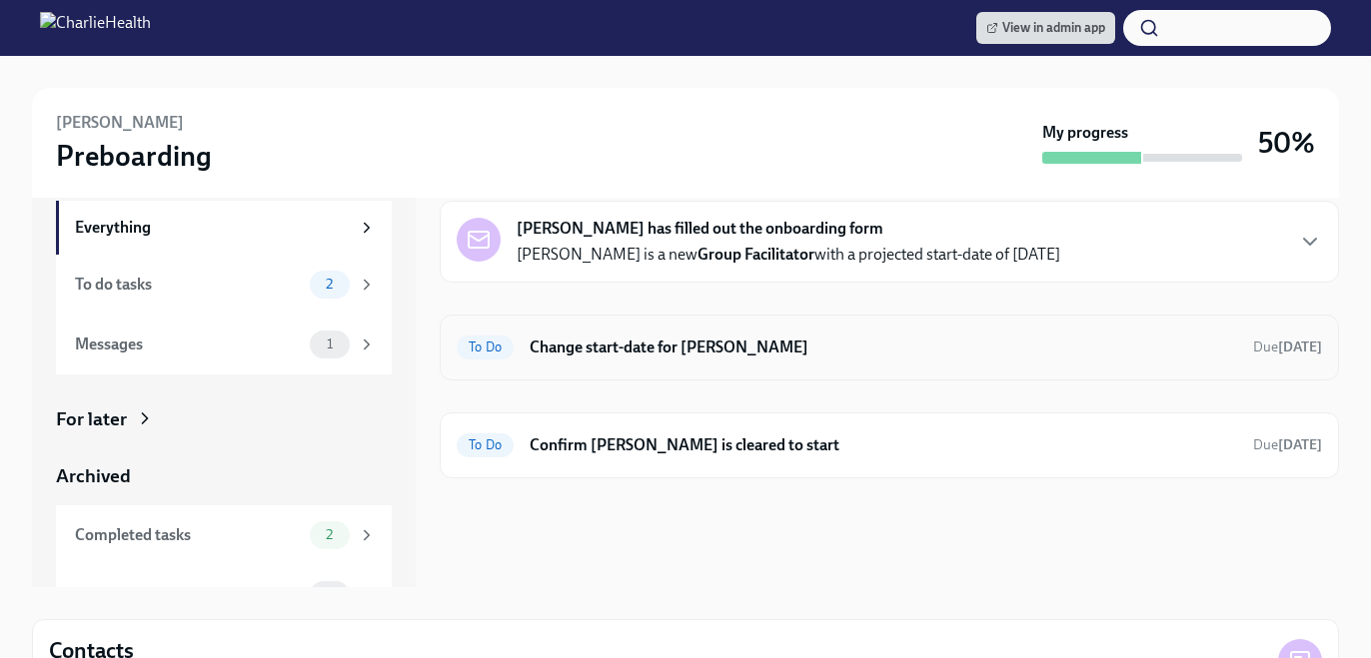
click at [650, 349] on h6 "Change start-date for Danielle Philyaw" at bounding box center [883, 348] width 707 height 22
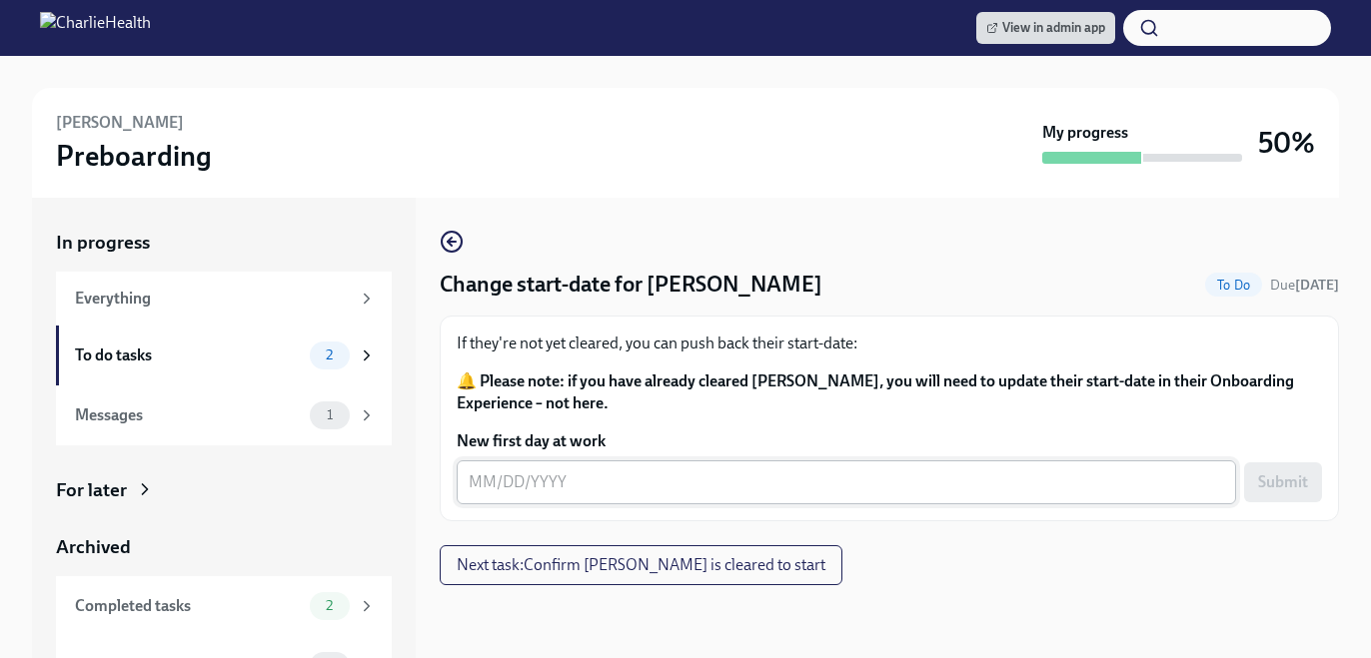
click at [624, 499] on div "x ​" at bounding box center [846, 483] width 779 height 44
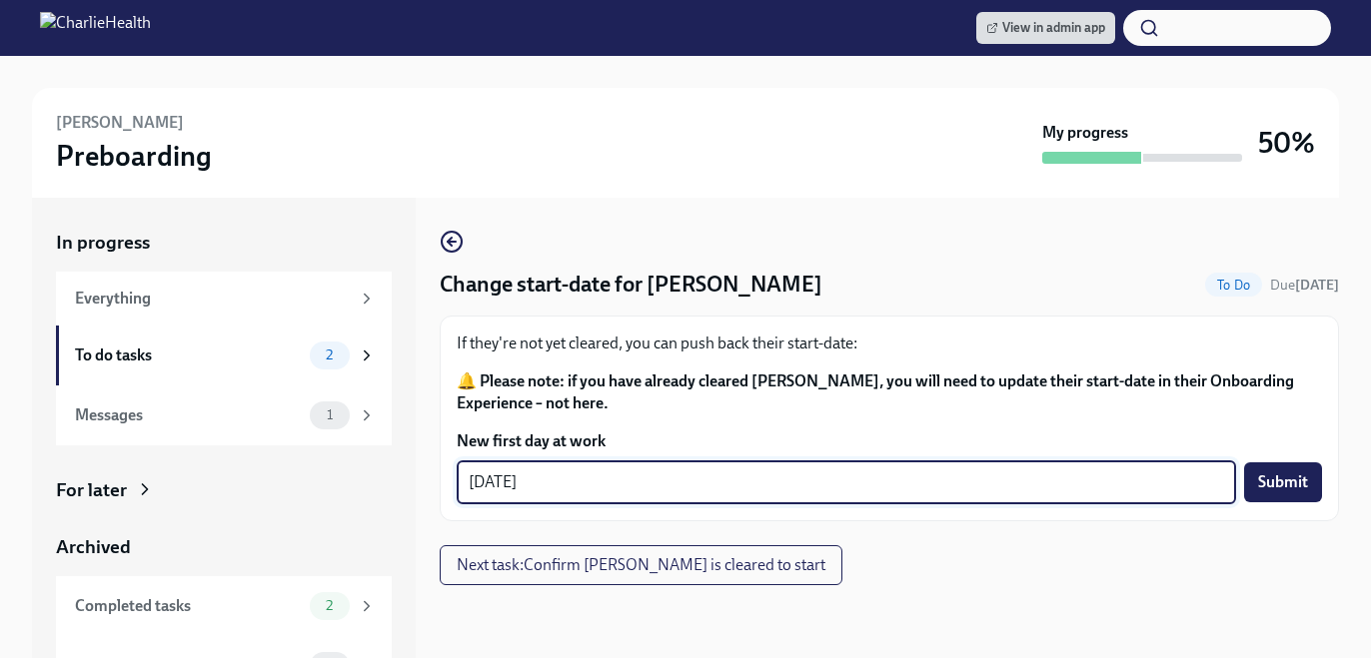
type textarea "[DATE]"
click at [1263, 519] on div "If they're not yet cleared, you can push back their start-date: 🔔 Please note: …" at bounding box center [889, 419] width 899 height 206
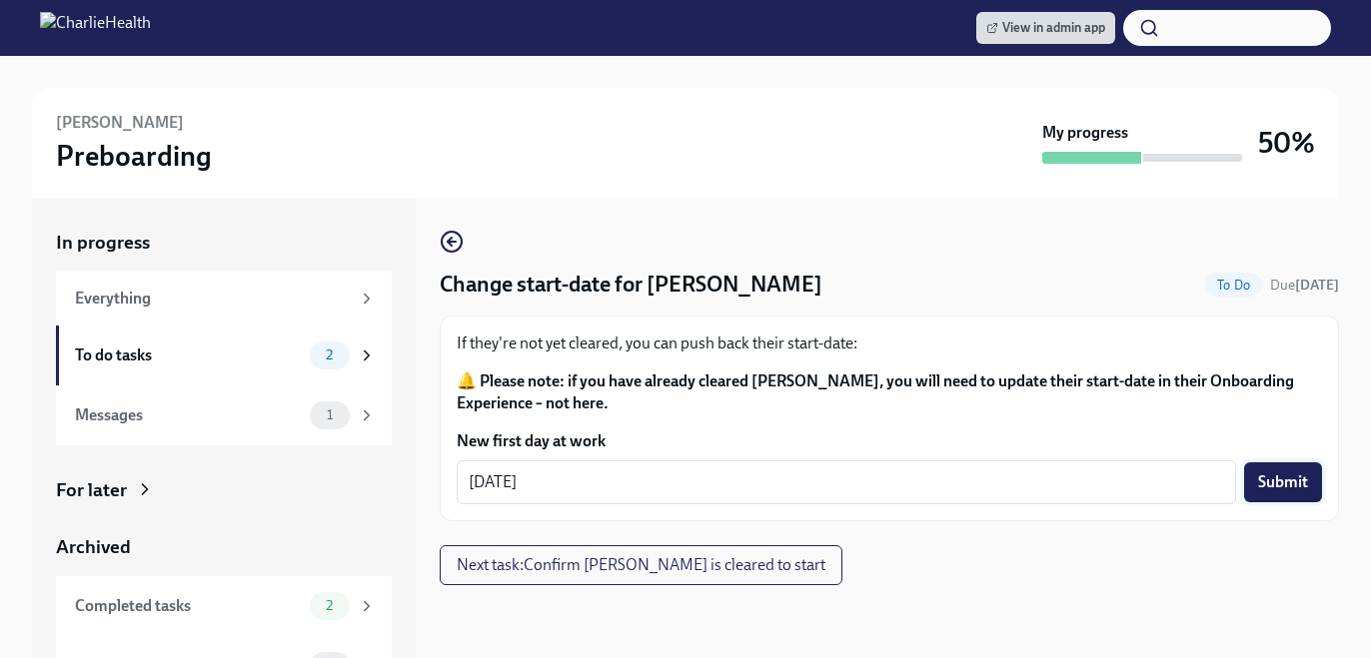
click at [1274, 483] on span "Submit" at bounding box center [1283, 483] width 50 height 20
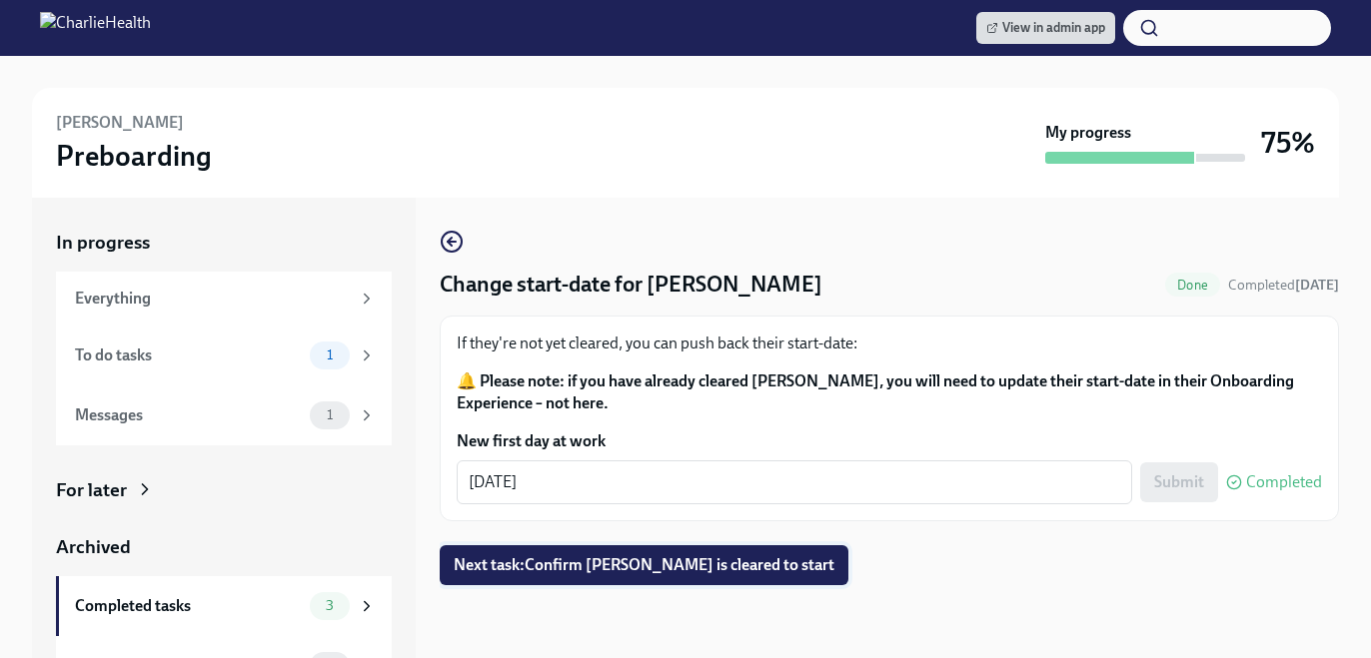
click at [675, 551] on button "Next task : Confirm Danielle Philyaw is cleared to start" at bounding box center [644, 566] width 409 height 40
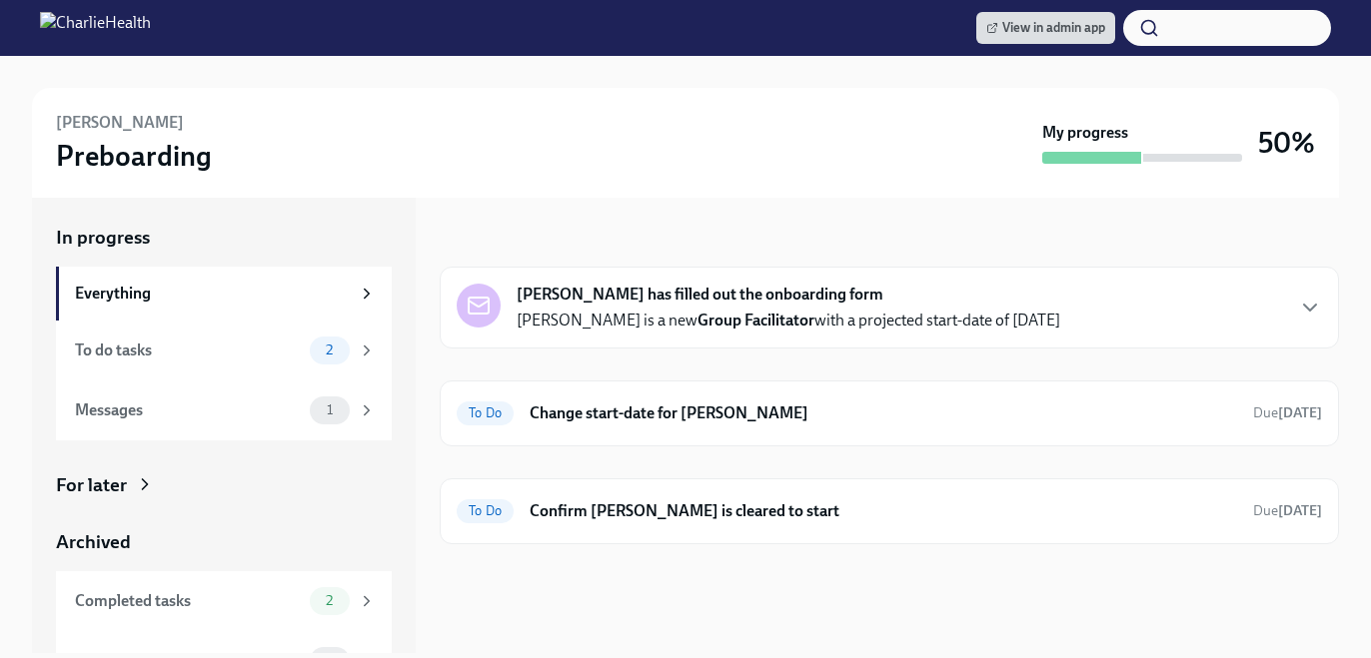
scroll to position [276, 0]
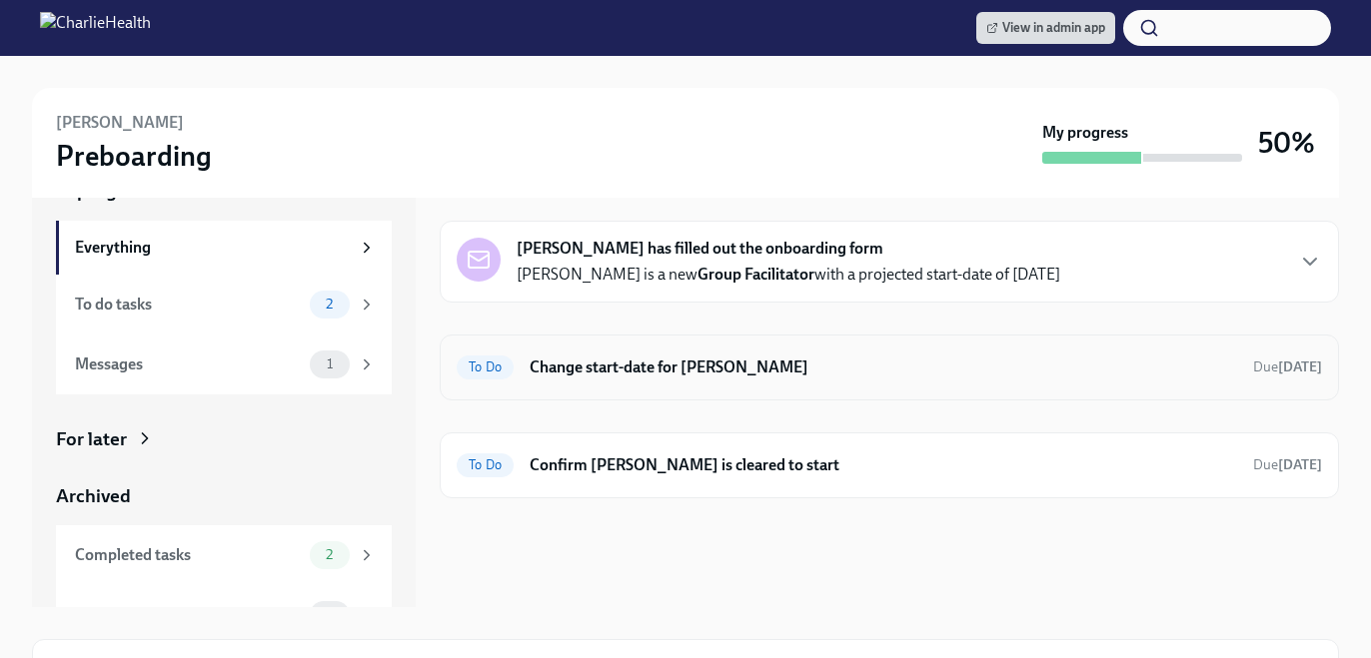
click at [933, 352] on div "To Do Change start-date for Kanecia Thomas Due Oct 24th" at bounding box center [889, 368] width 865 height 32
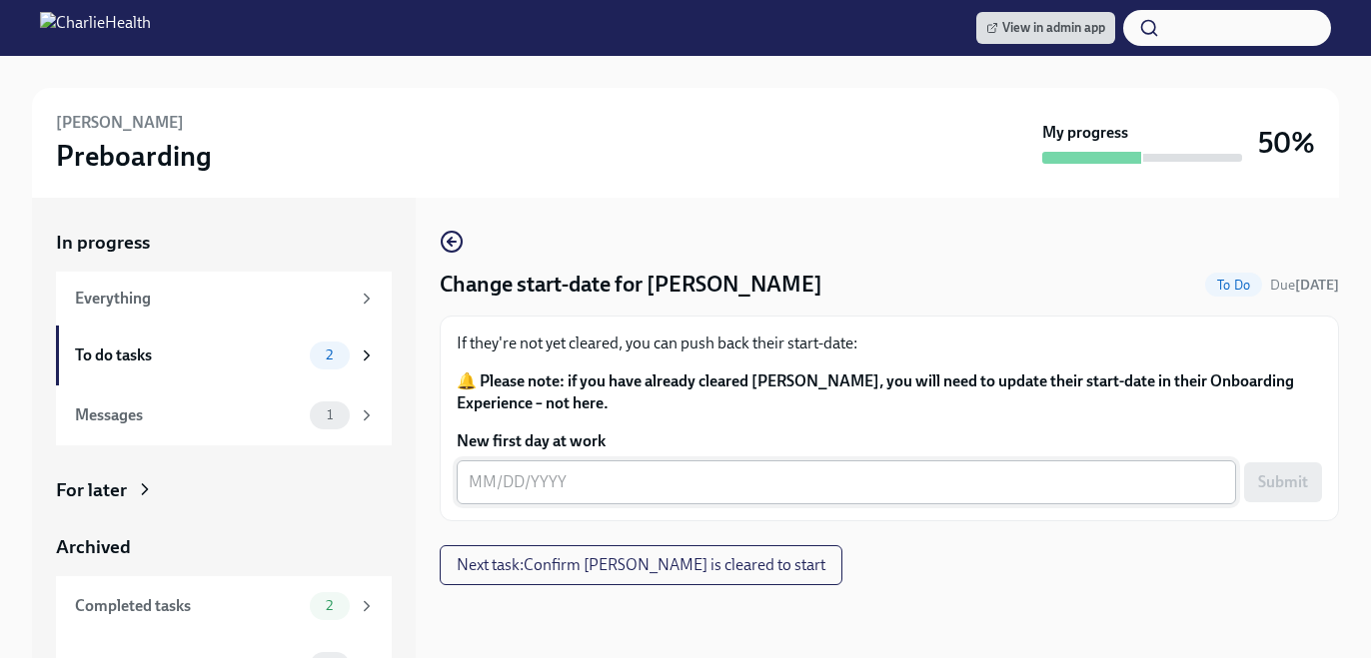
click at [555, 492] on textarea "New first day at work" at bounding box center [846, 483] width 755 height 24
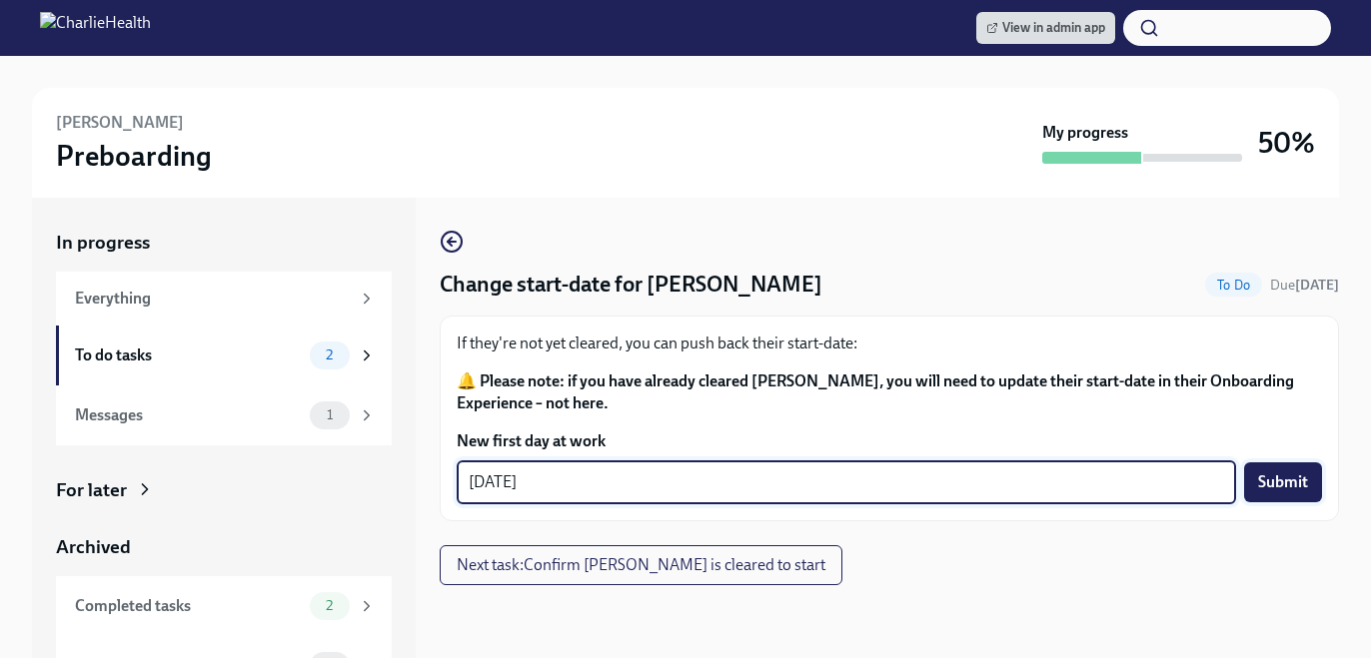
type textarea "[DATE]"
click at [1270, 472] on button "Submit" at bounding box center [1283, 483] width 78 height 40
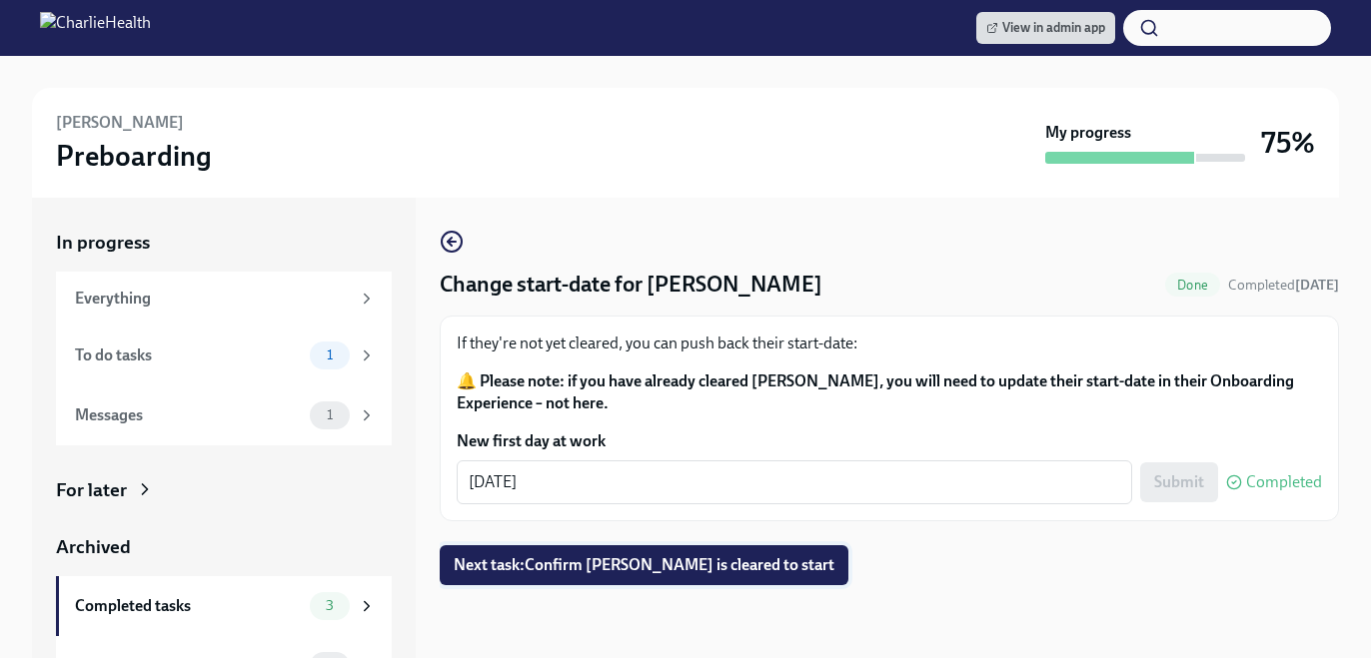
click at [561, 584] on button "Next task : Confirm Kanecia Thomas is cleared to start" at bounding box center [644, 566] width 409 height 40
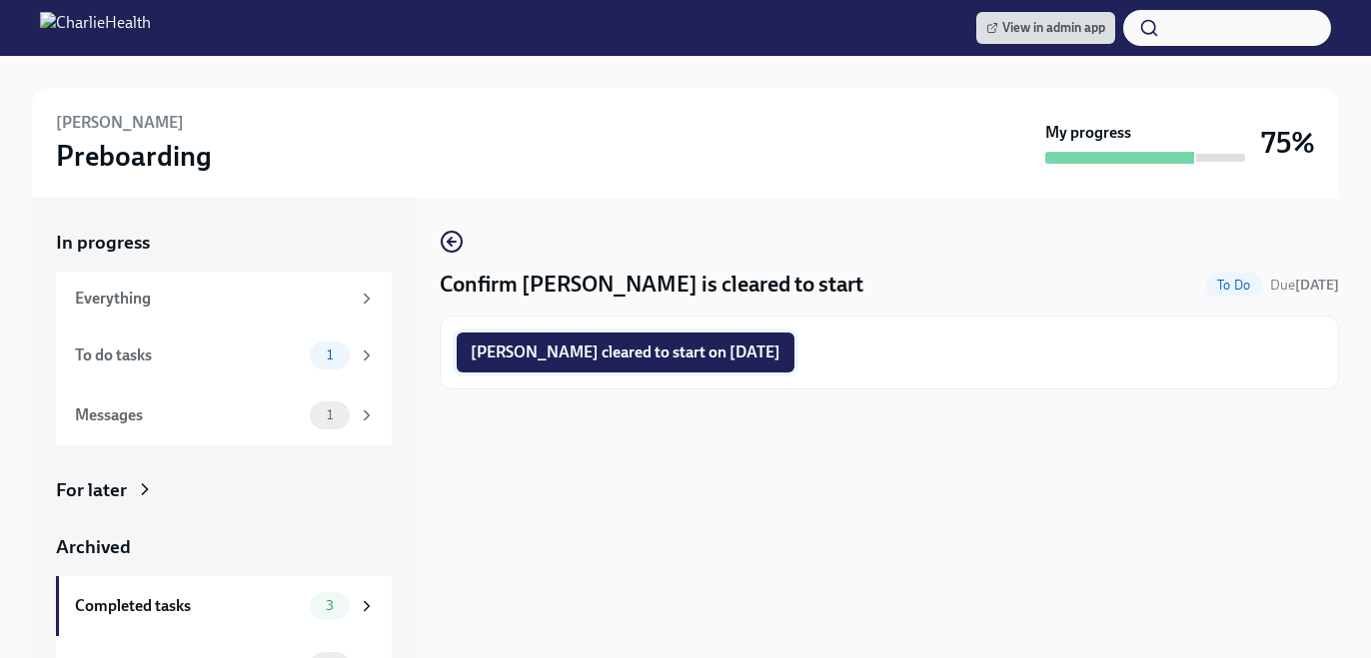
click at [610, 359] on span "Kanecia Thomas cleared to start on 10/13/2025" at bounding box center [626, 353] width 310 height 20
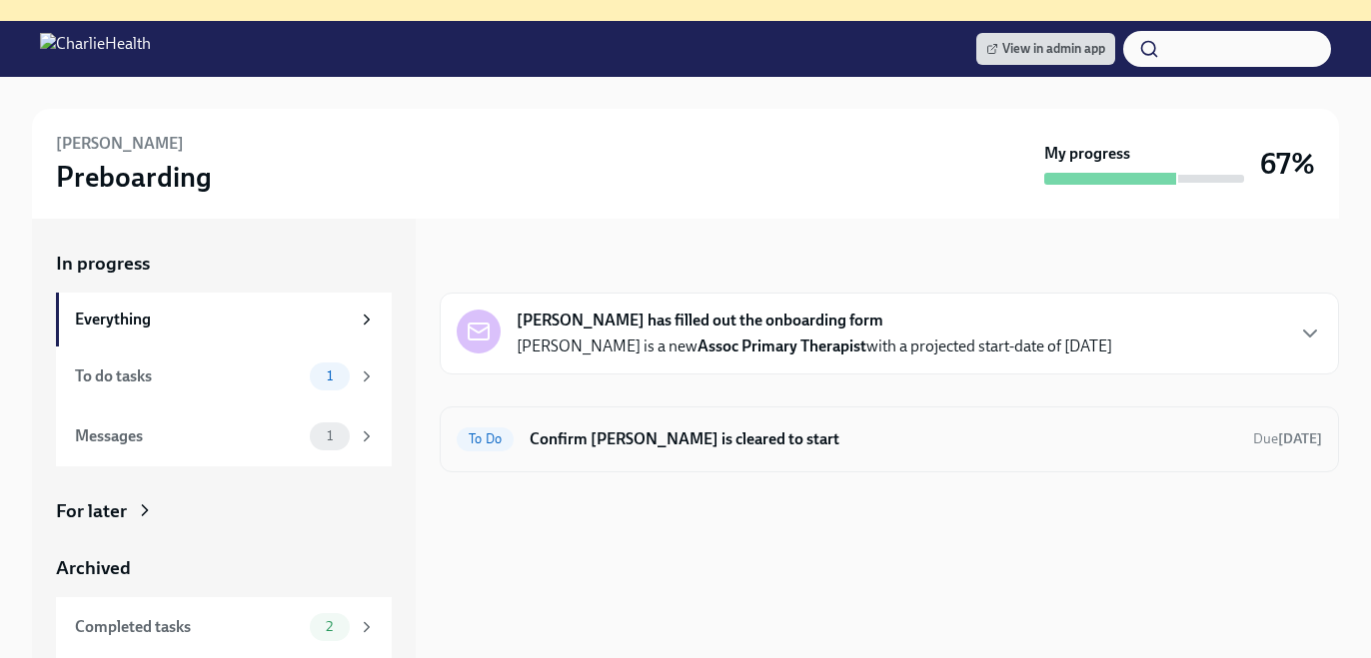
scroll to position [261, 0]
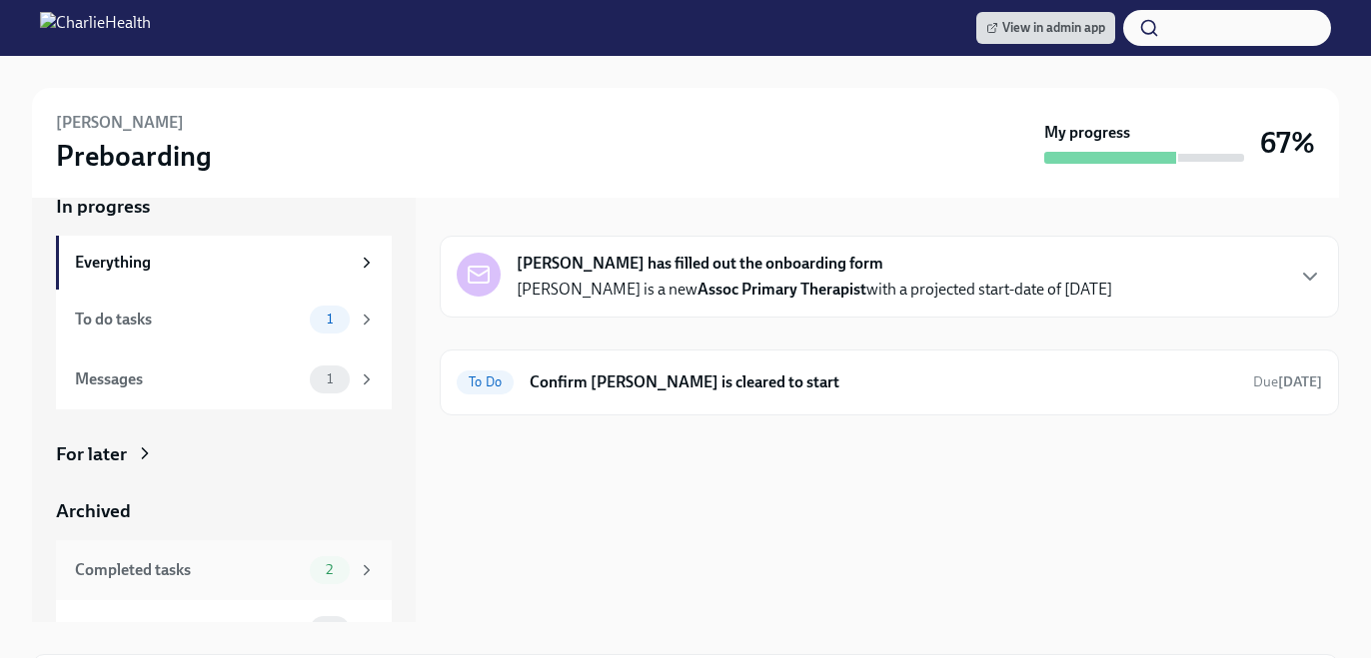
click at [339, 548] on div "Completed tasks 2" at bounding box center [224, 571] width 336 height 60
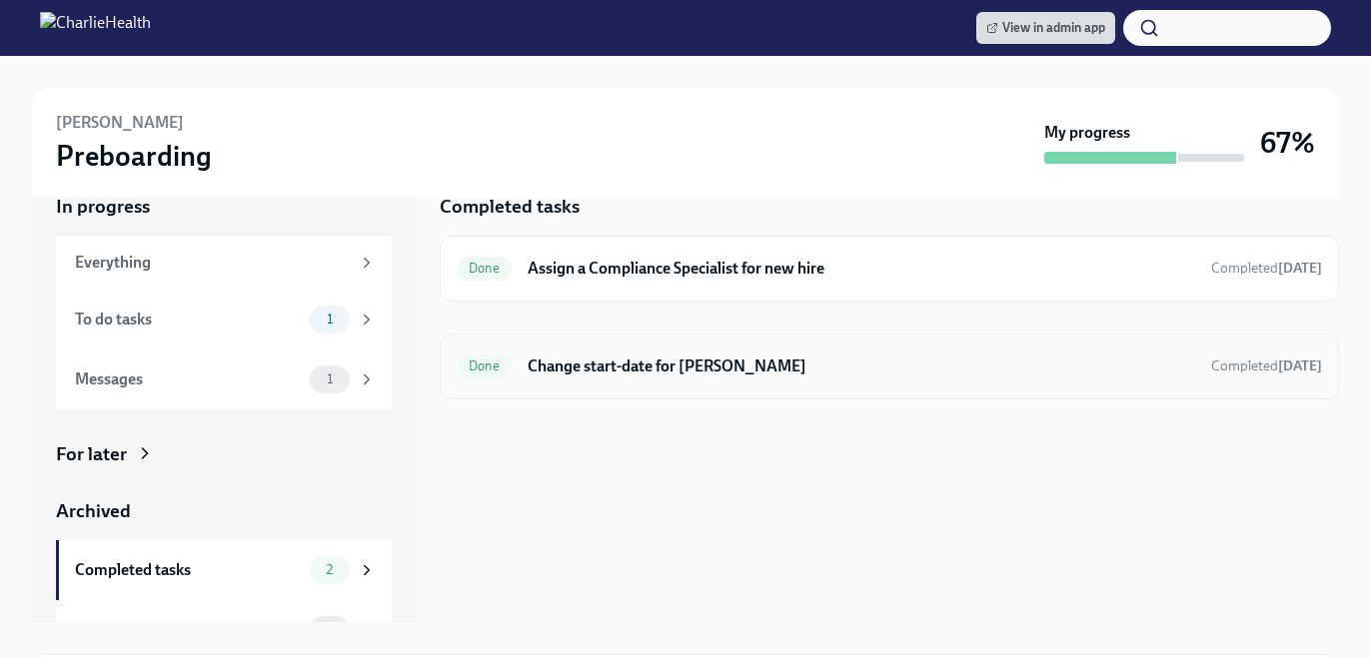
click at [507, 375] on div "Done" at bounding box center [484, 367] width 55 height 24
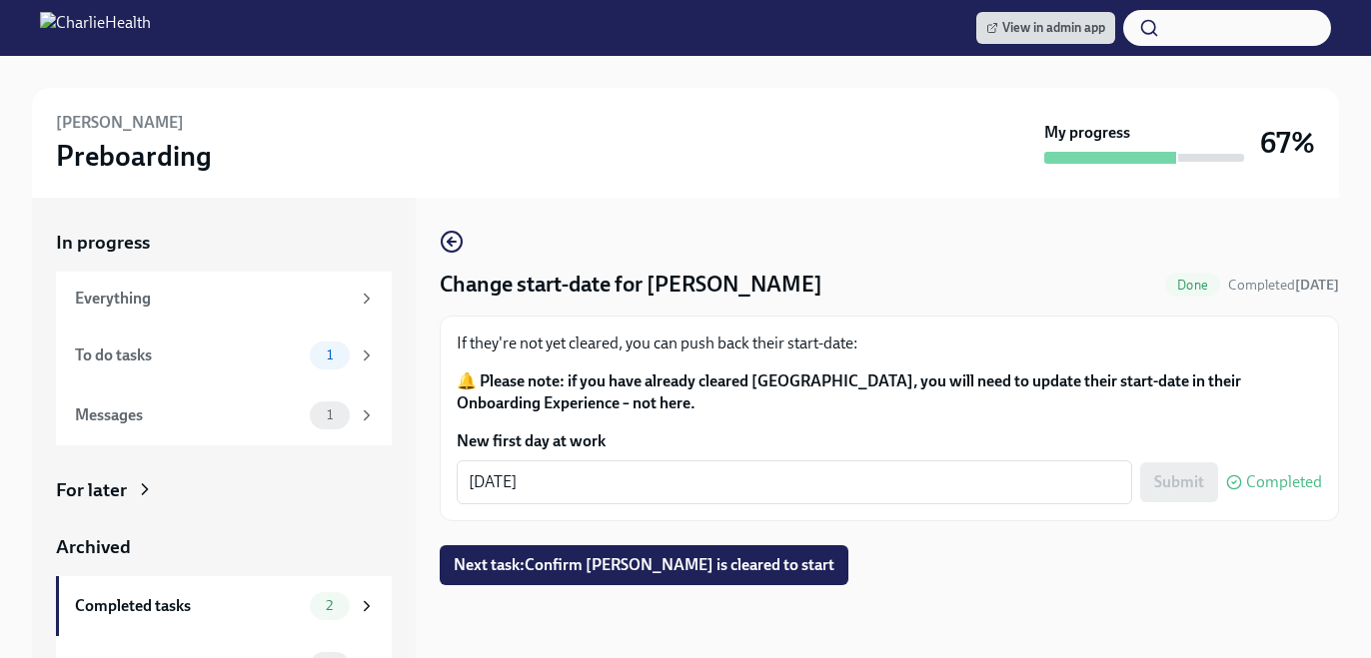
scroll to position [38, 0]
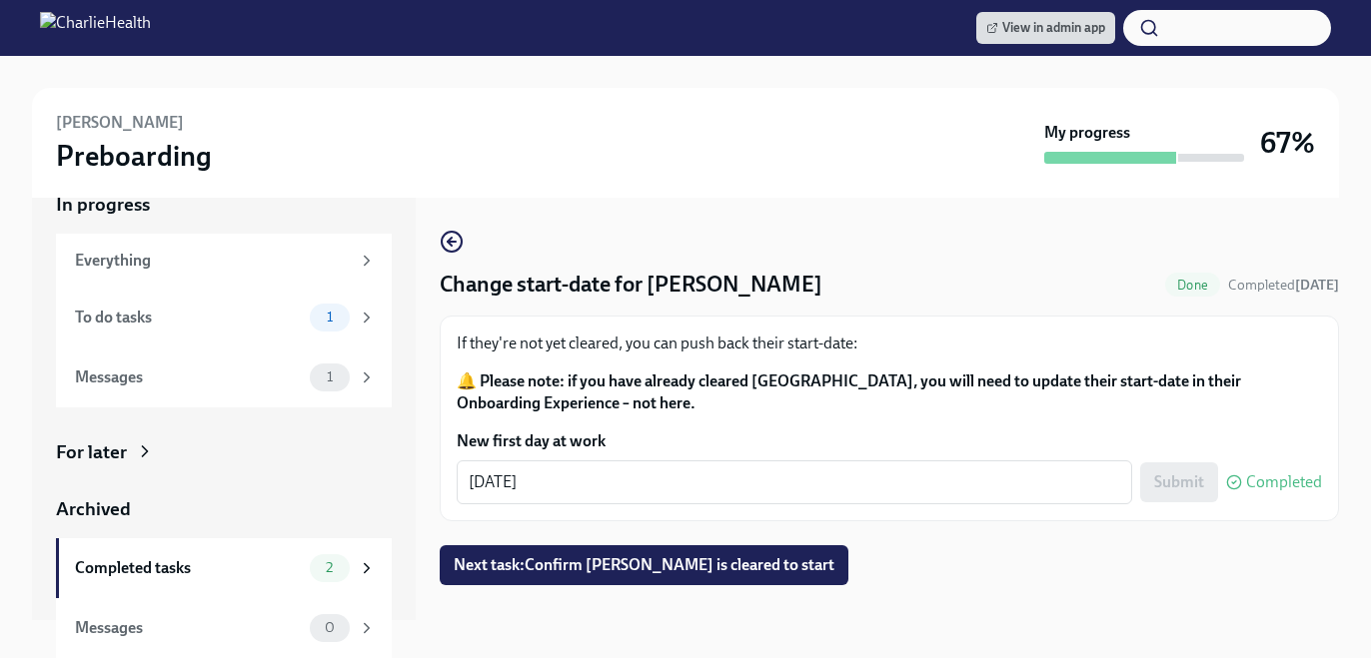
click at [492, 543] on div "Change start-date for Mara Meersman Done Completed 12 days ago If they're not y…" at bounding box center [889, 408] width 899 height 356
click at [492, 551] on button "Next task : Confirm Mara Meersman is cleared to start" at bounding box center [644, 566] width 409 height 40
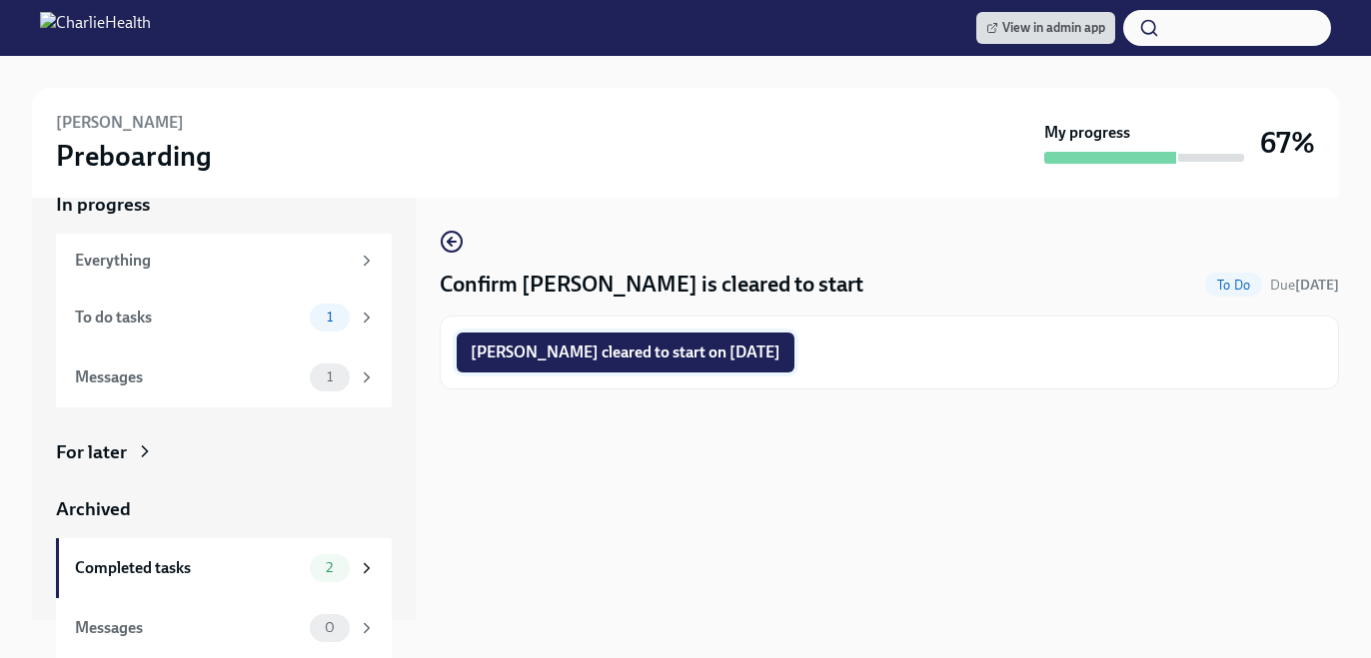
click at [585, 352] on span "Mara Meersman cleared to start on 10/13/2025" at bounding box center [626, 353] width 310 height 20
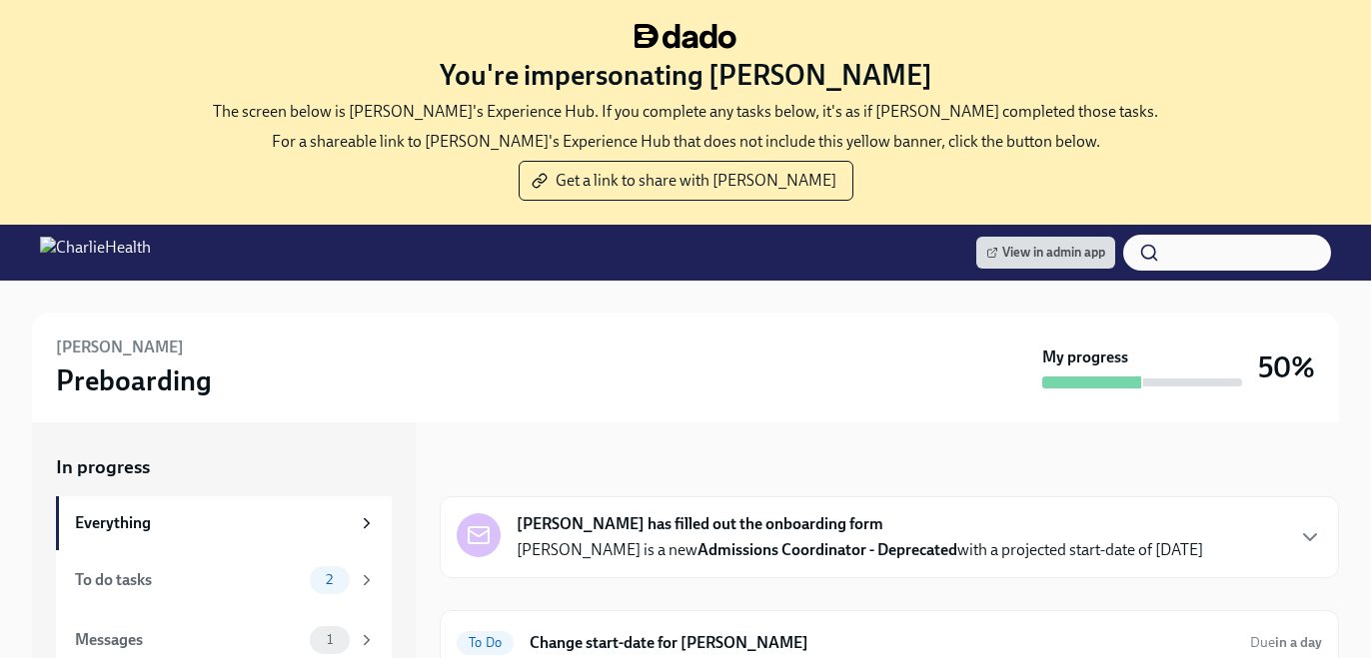
scroll to position [124, 0]
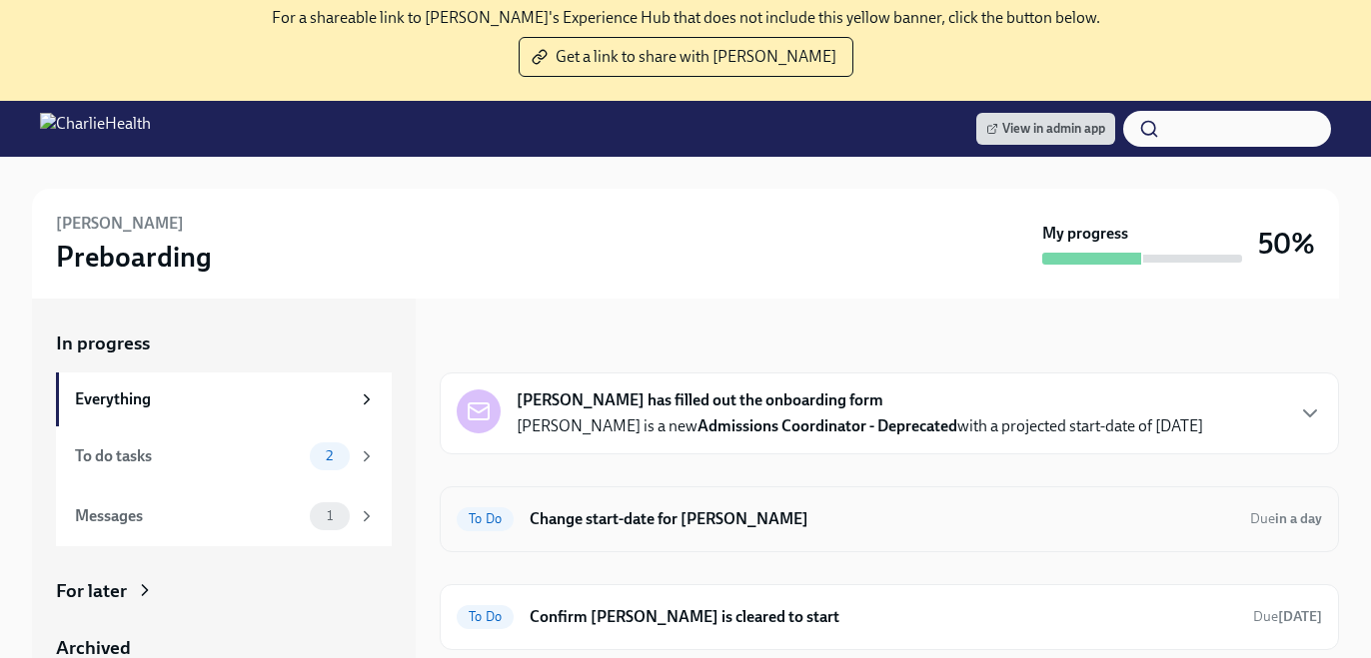
click at [709, 518] on h6 "Change start-date for [PERSON_NAME]" at bounding box center [882, 520] width 704 height 22
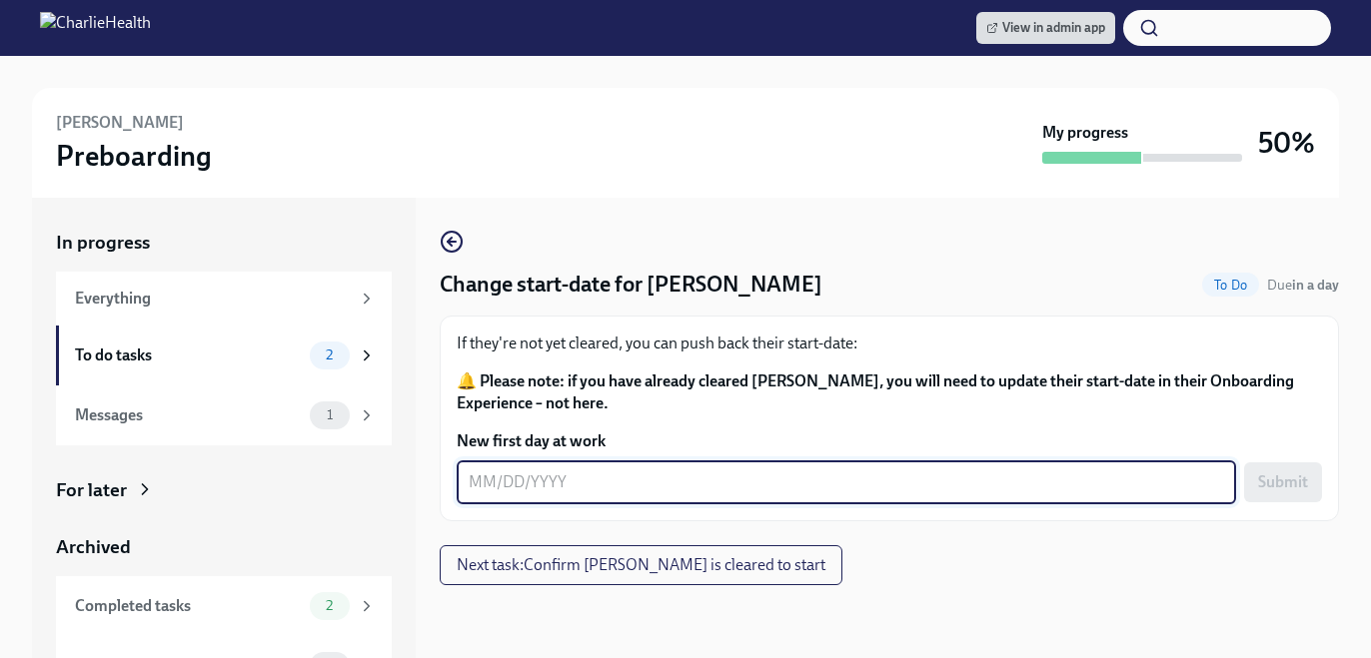
click at [647, 474] on textarea "New first day at work" at bounding box center [846, 483] width 755 height 24
type textarea "[DATE]"
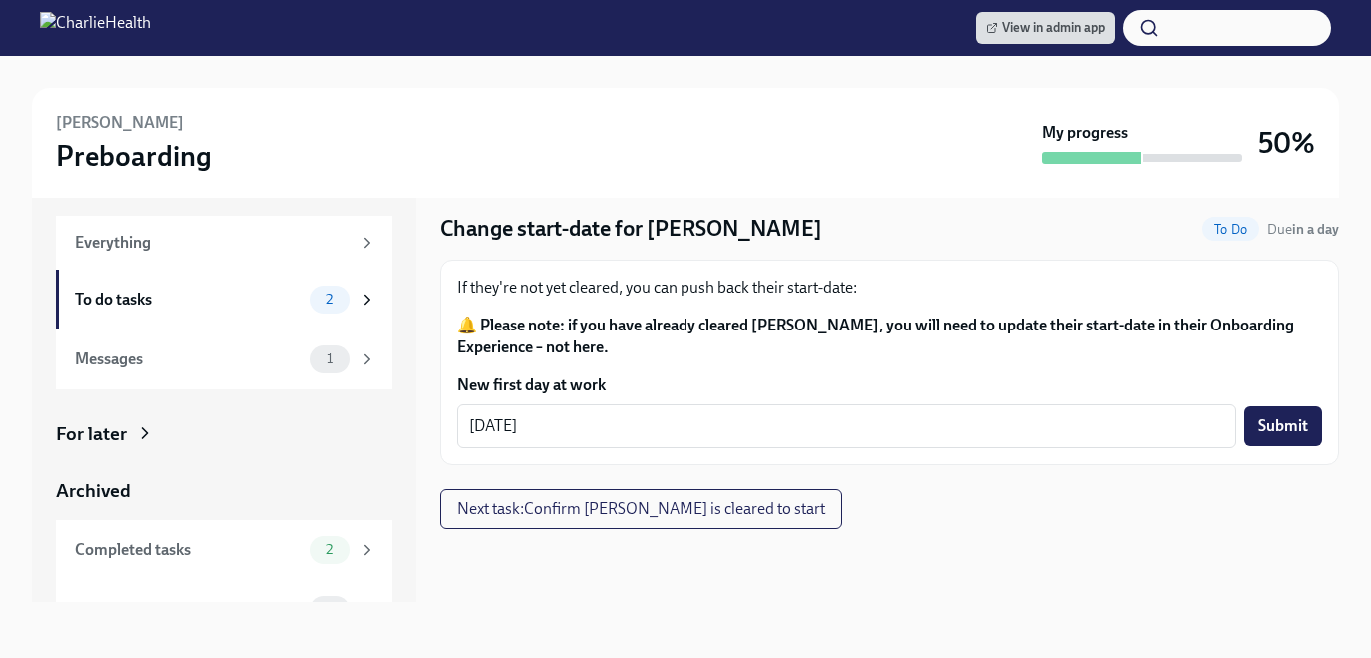
click at [1261, 393] on label "New first day at work" at bounding box center [889, 386] width 865 height 22
click at [1224, 415] on textarea "[DATE]" at bounding box center [846, 427] width 755 height 24
click at [1264, 417] on span "Submit" at bounding box center [1283, 427] width 50 height 20
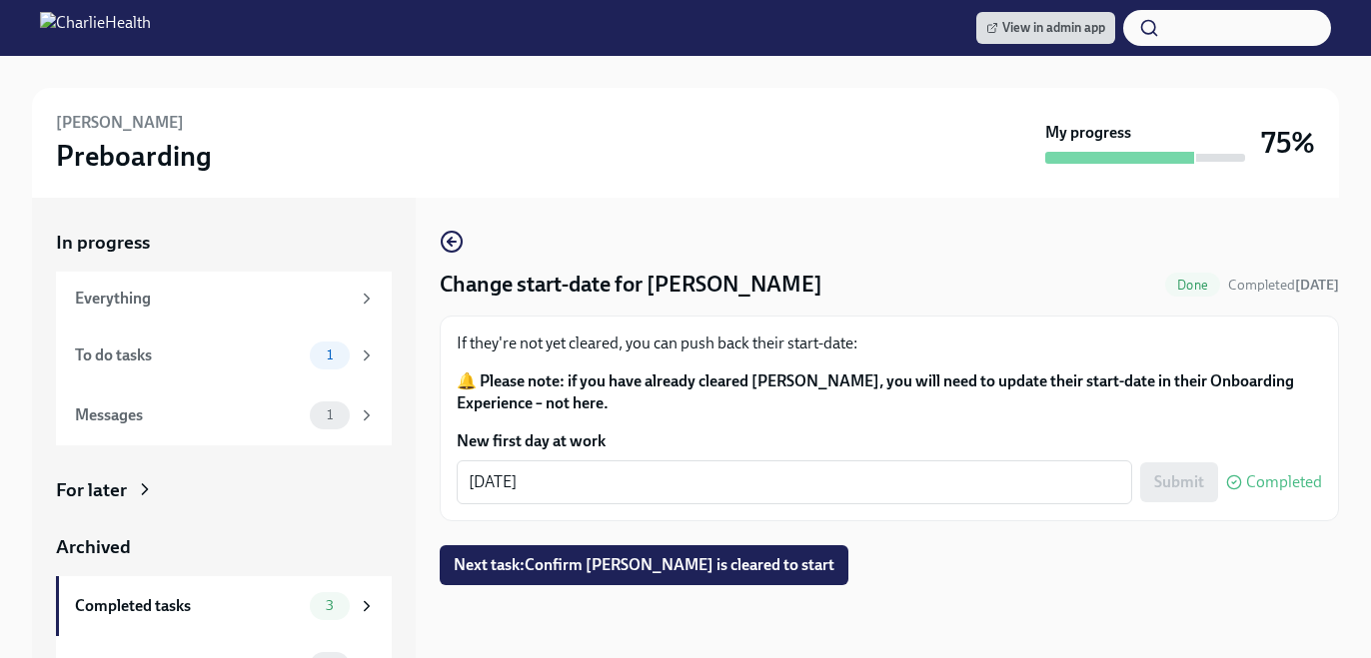
click at [738, 502] on div "[DATE] x ​" at bounding box center [794, 483] width 675 height 44
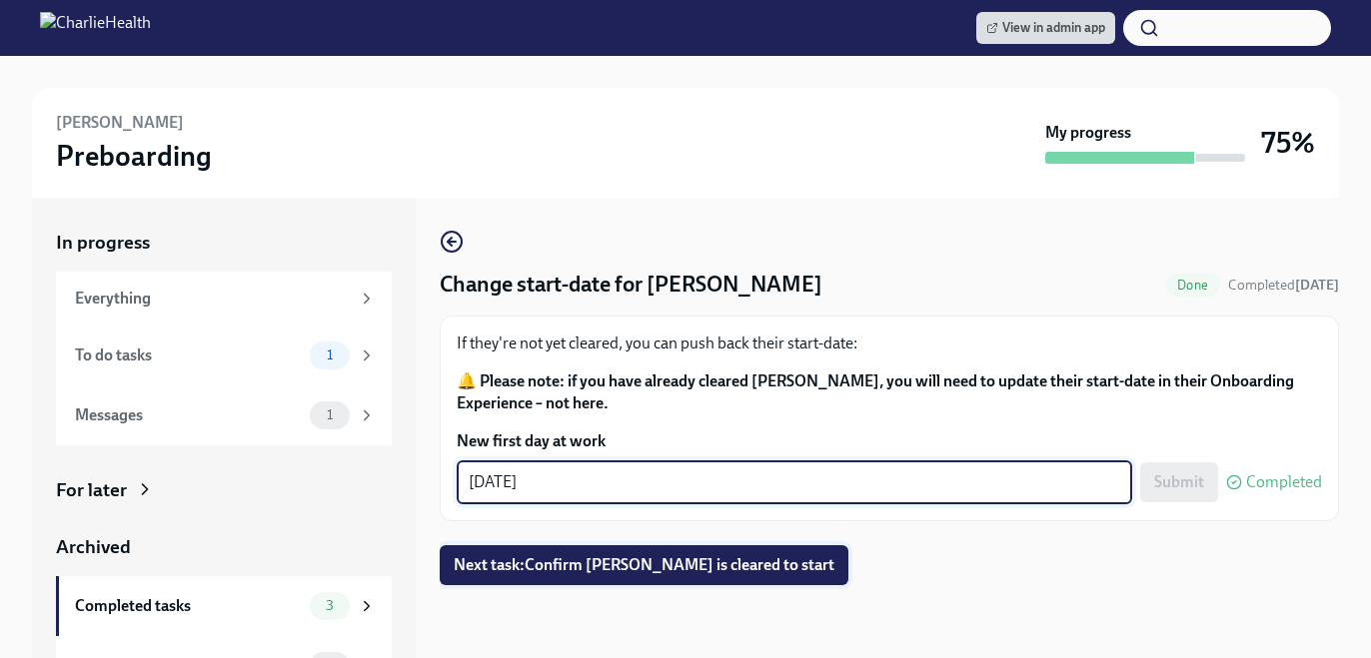
click at [751, 577] on button "Next task : Confirm [PERSON_NAME] is cleared to start" at bounding box center [644, 566] width 409 height 40
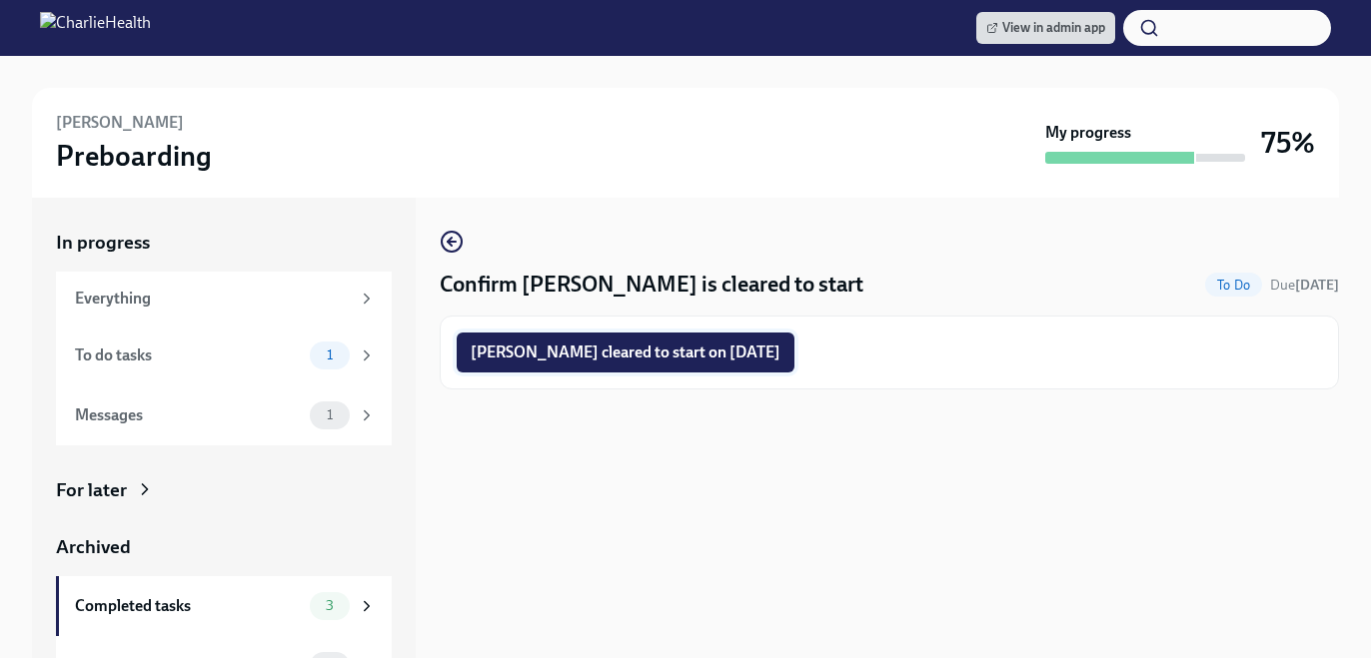
click at [647, 355] on span "[PERSON_NAME] cleared to start on [DATE]" at bounding box center [626, 353] width 310 height 20
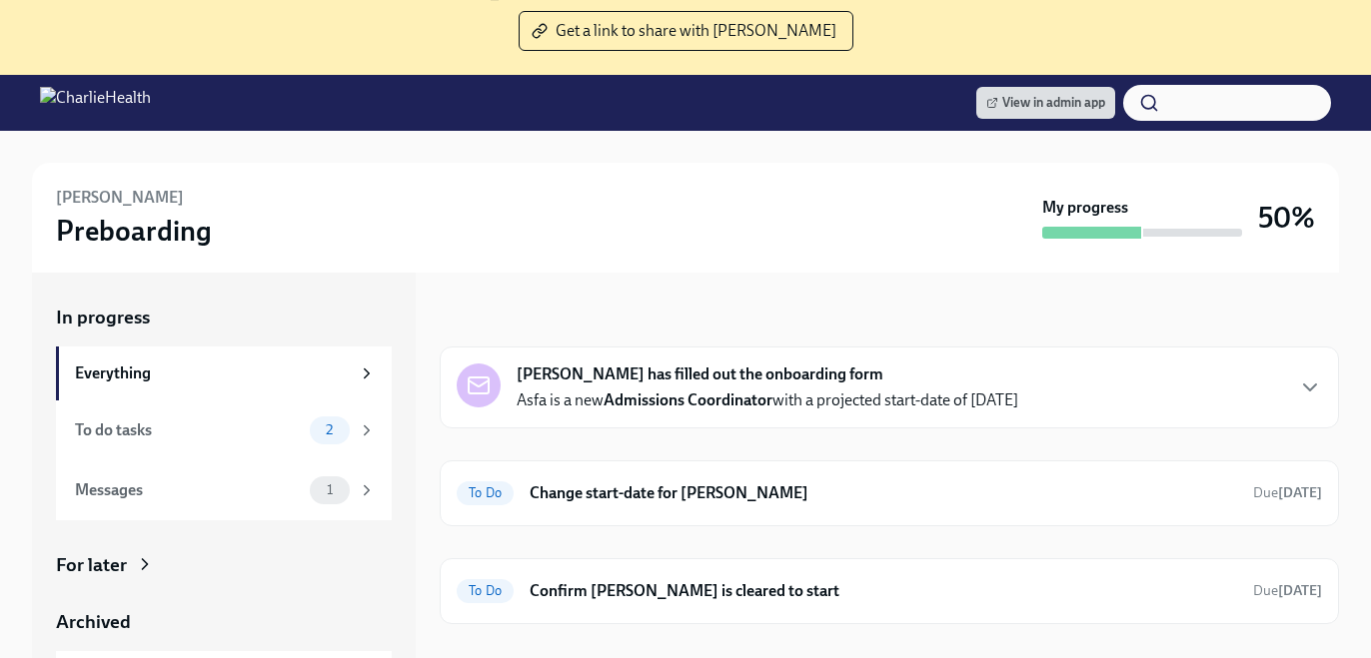
scroll to position [207, 0]
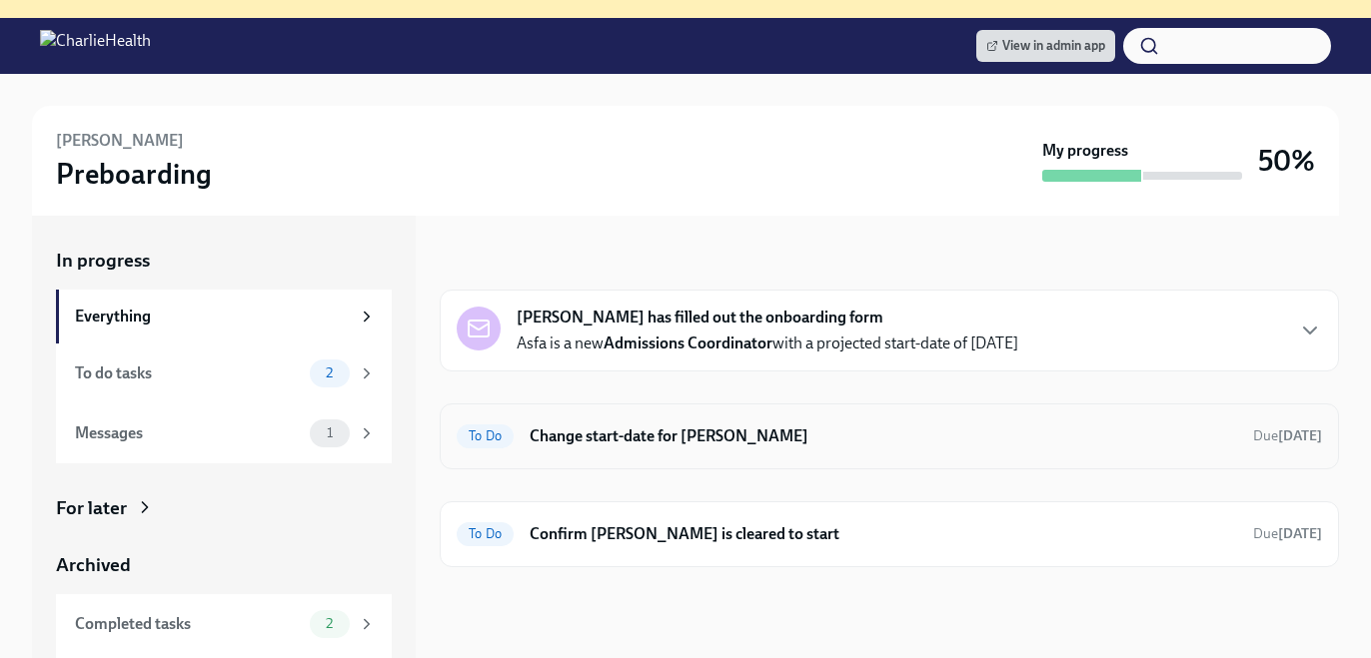
click at [850, 467] on div "To Do Change start-date for [PERSON_NAME] Due [DATE]" at bounding box center [889, 437] width 899 height 66
click at [670, 462] on div "To Do Change start-date for [PERSON_NAME] Due [DATE]" at bounding box center [889, 437] width 899 height 66
click at [660, 447] on div "To Do Change start-date for [PERSON_NAME] Due [DATE]" at bounding box center [889, 437] width 865 height 32
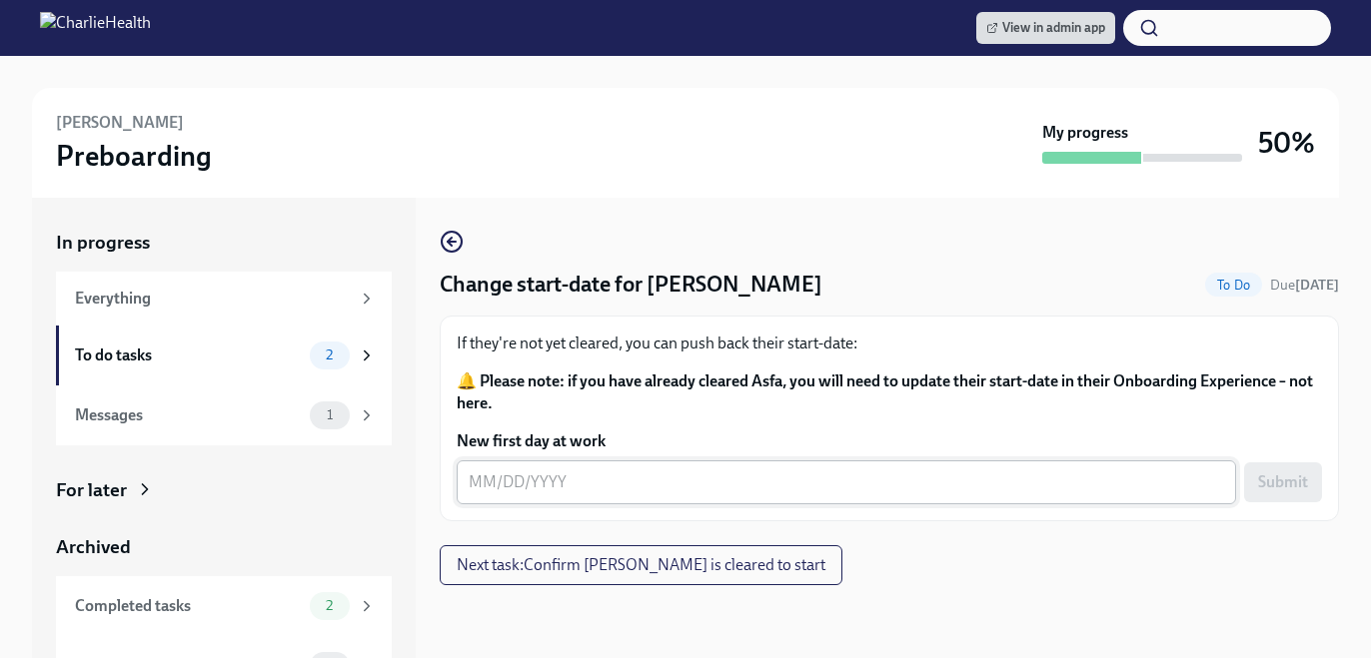
click at [597, 482] on textarea "New first day at work" at bounding box center [846, 483] width 755 height 24
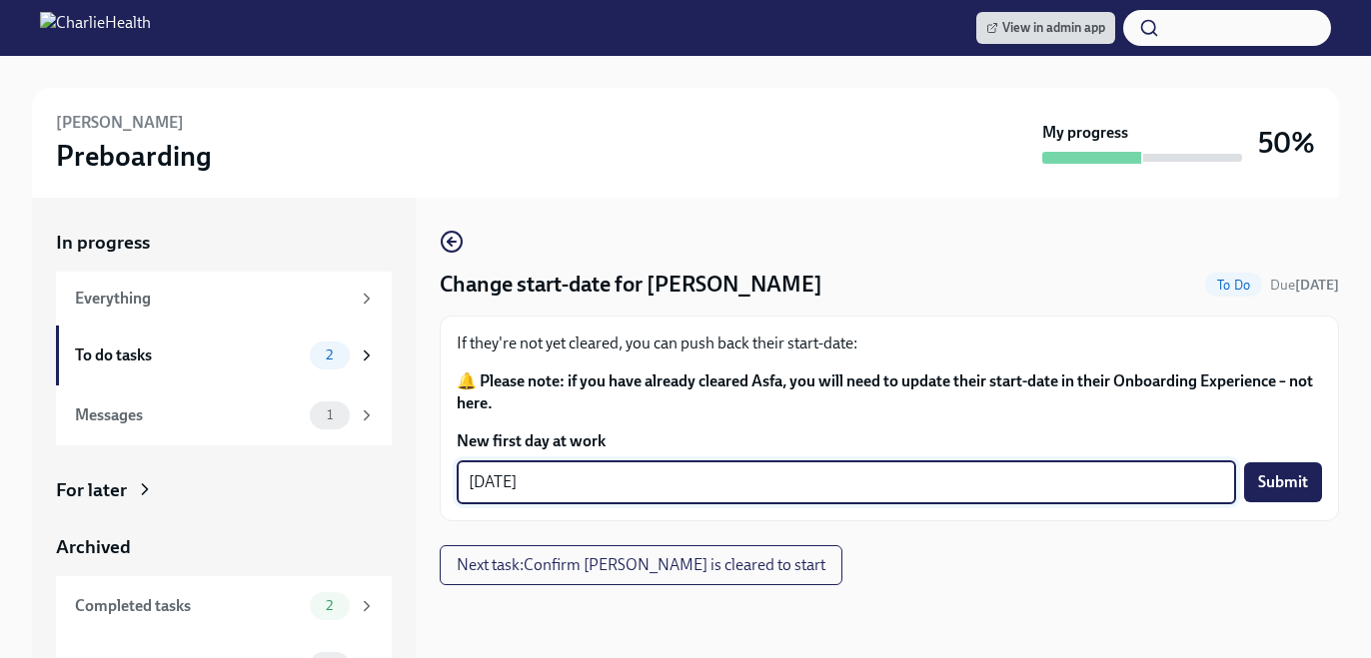
type textarea "[DATE]"
click at [1286, 448] on label "New first day at work" at bounding box center [889, 442] width 865 height 22
click at [1224, 471] on textarea "[DATE]" at bounding box center [846, 483] width 755 height 24
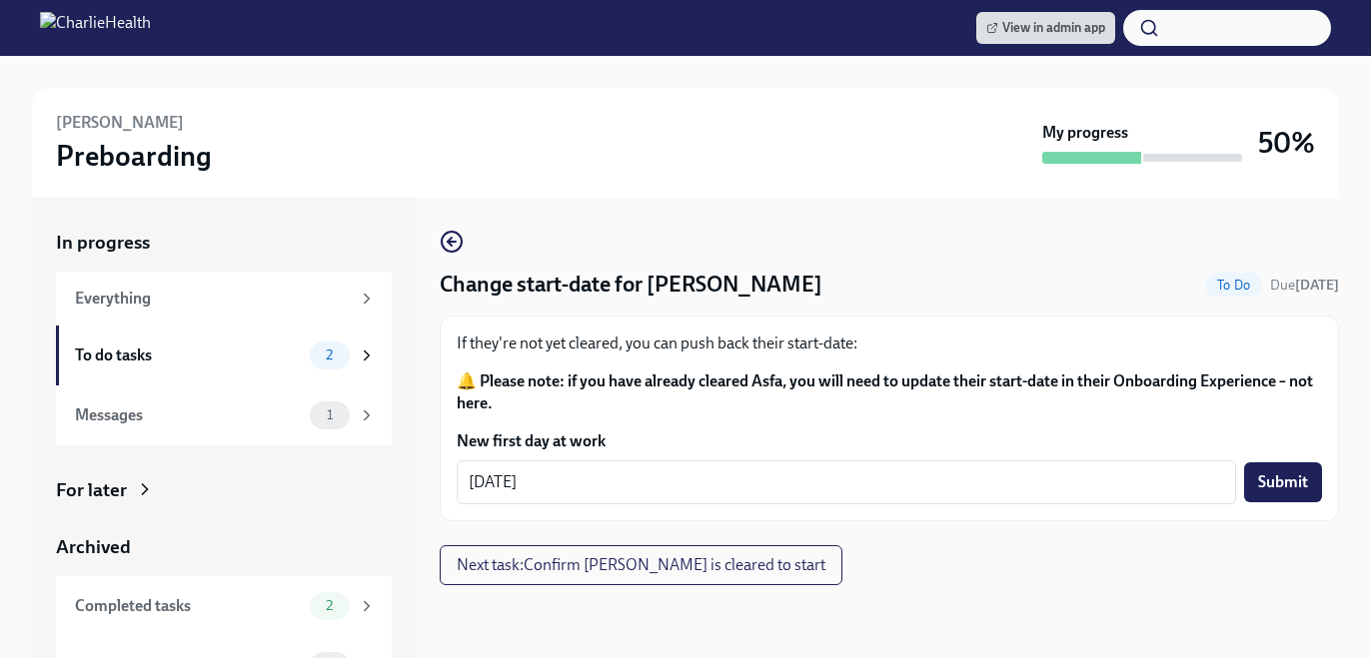
click at [1286, 459] on form "New first day at work [DATE] x ​ Submit" at bounding box center [889, 468] width 865 height 74
click at [1272, 488] on span "Submit" at bounding box center [1283, 483] width 50 height 20
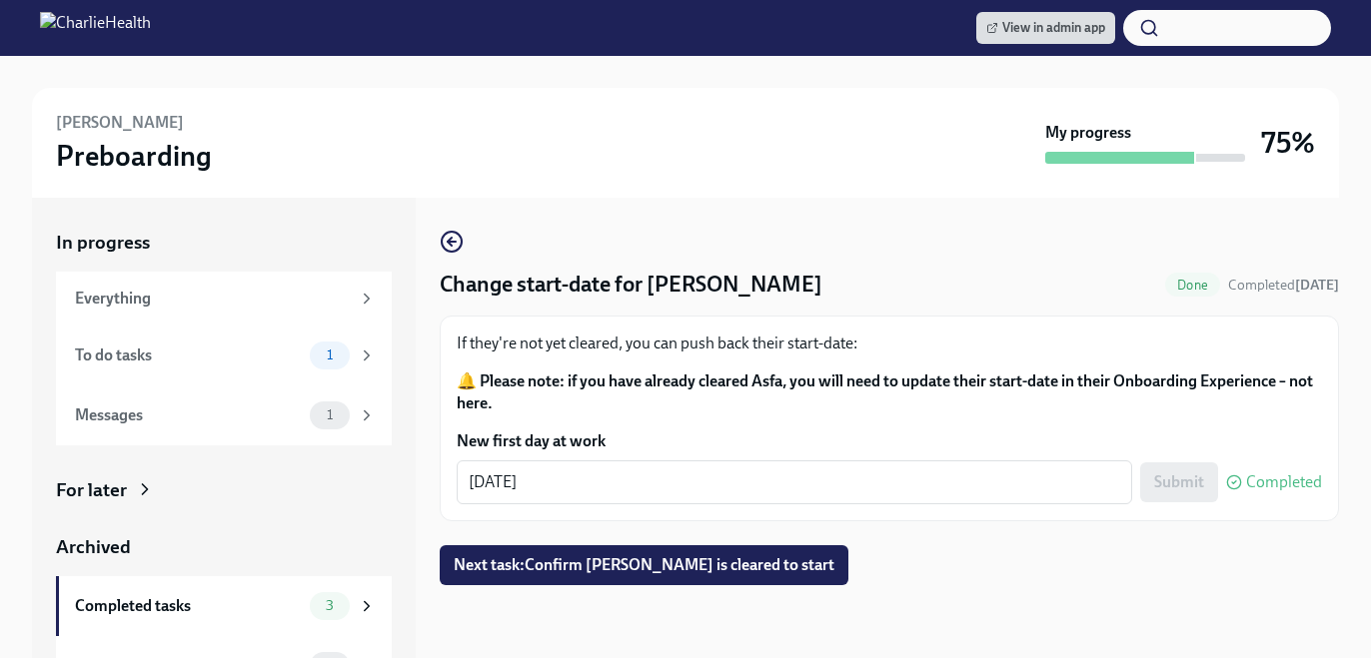
click at [645, 546] on button "Next task : Confirm [PERSON_NAME] is cleared to start" at bounding box center [644, 566] width 409 height 40
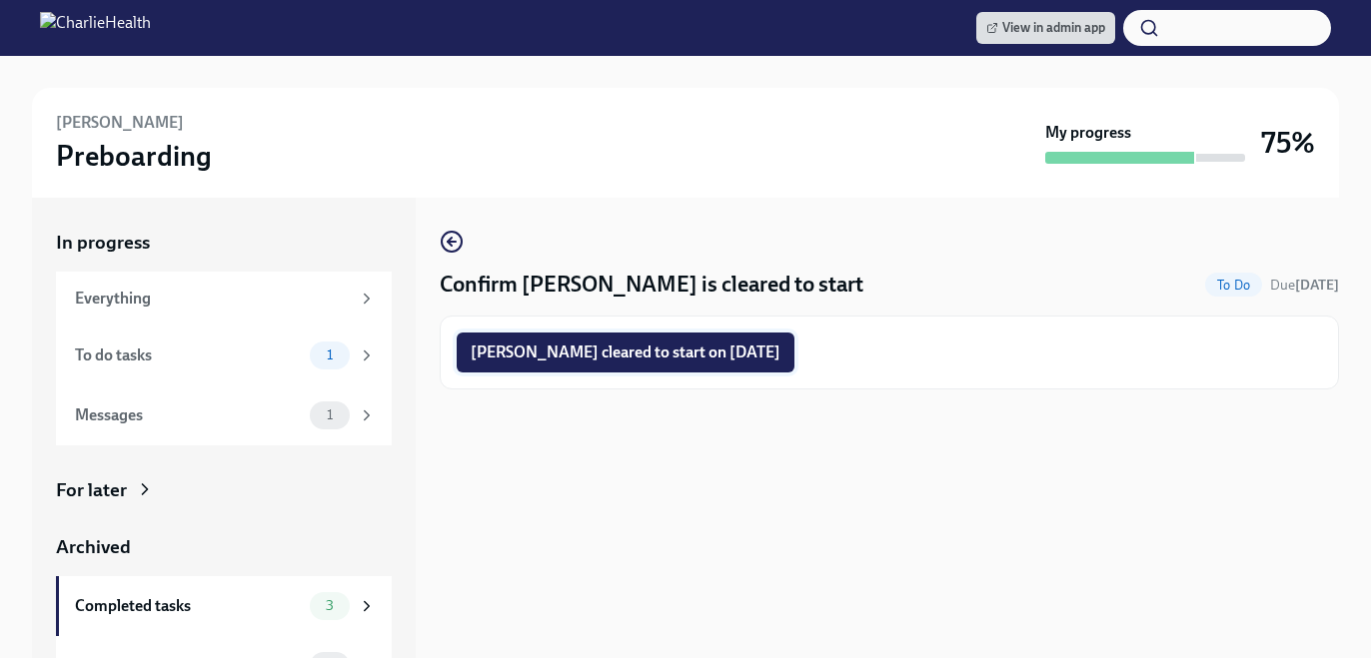
click at [641, 357] on span "[PERSON_NAME] cleared to start on [DATE]" at bounding box center [626, 353] width 310 height 20
